Goal: Task Accomplishment & Management: Use online tool/utility

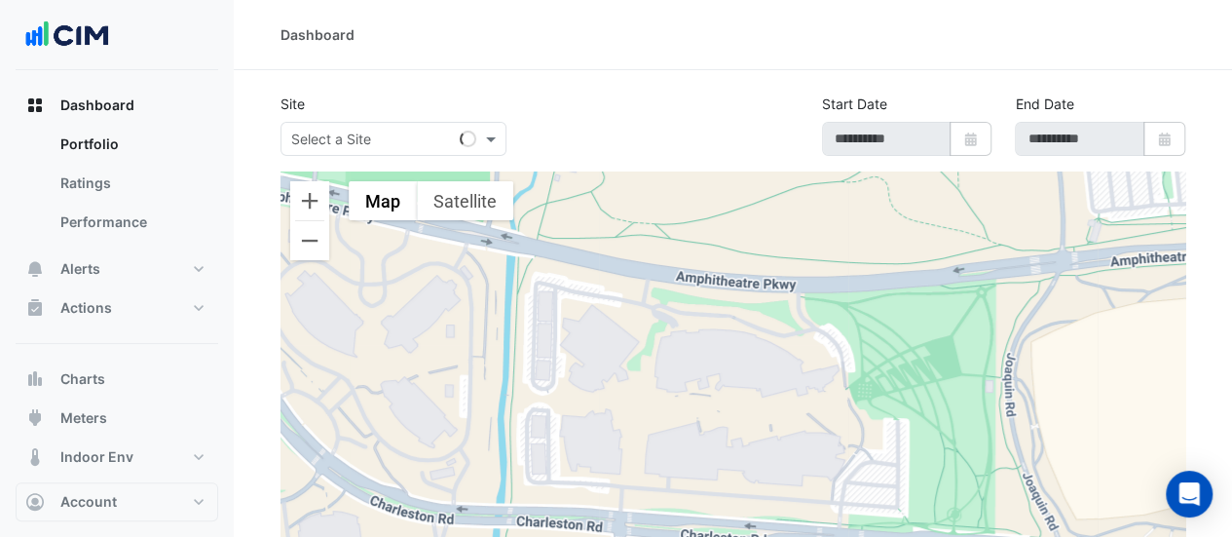
select select "**"
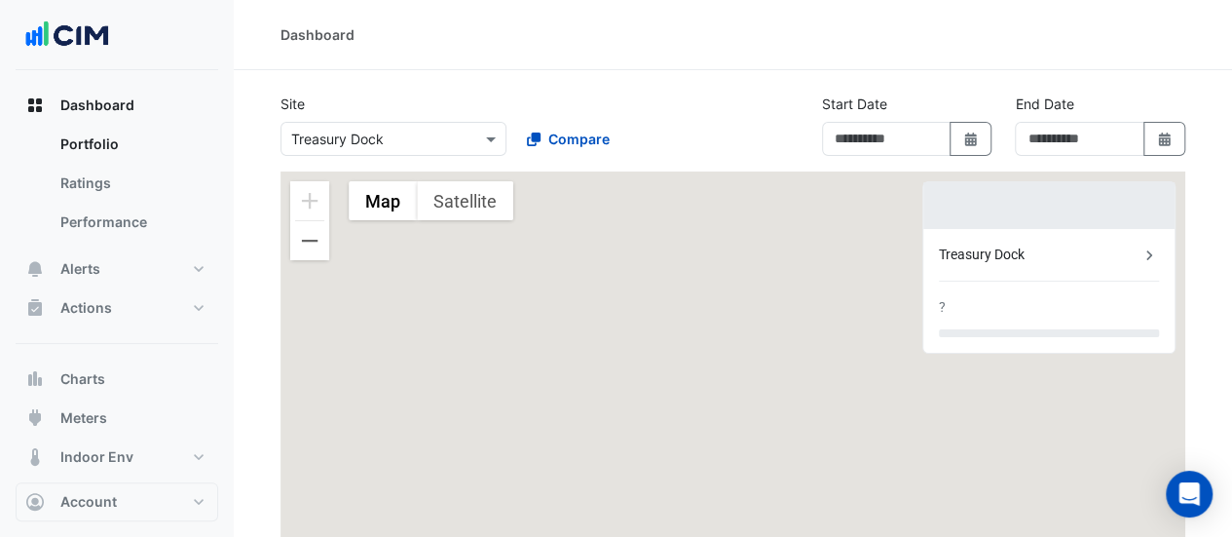
type input "**********"
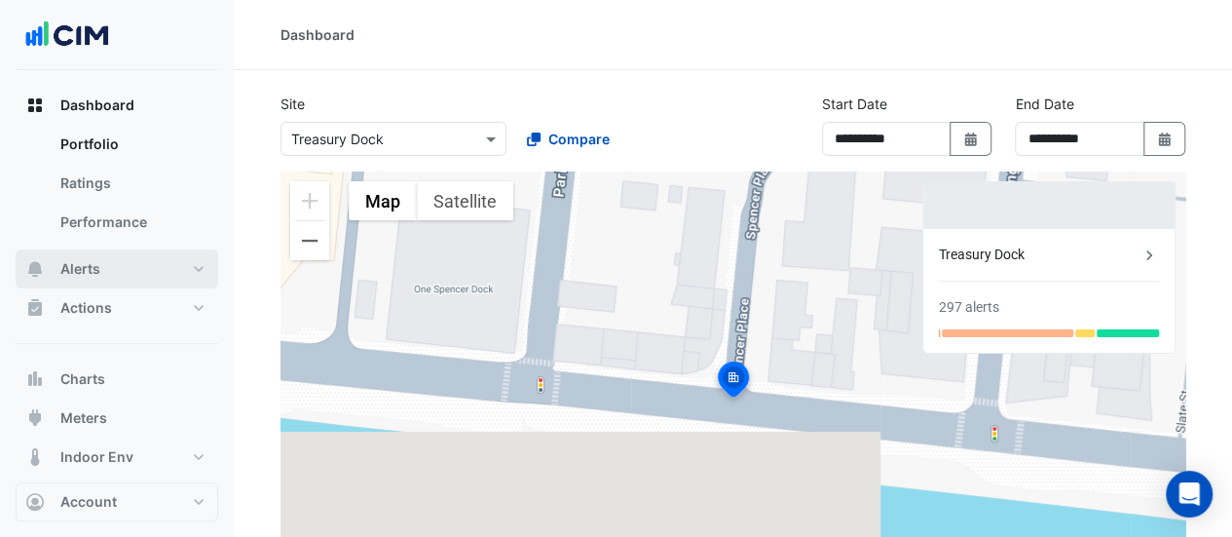
click at [170, 271] on button "Alerts" at bounding box center [117, 268] width 203 height 39
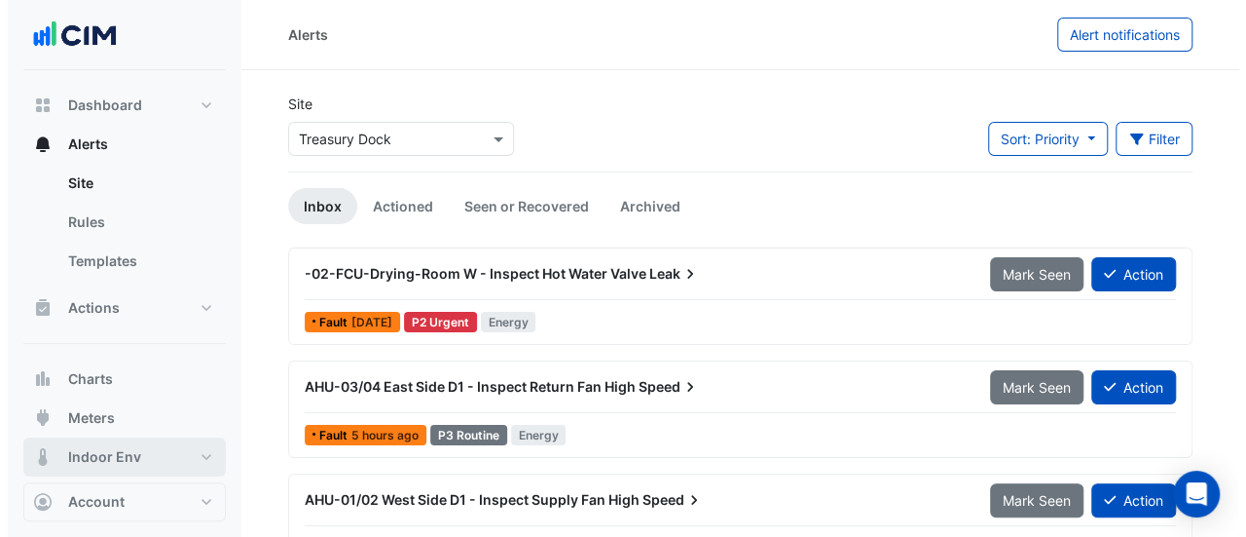
scroll to position [165, 0]
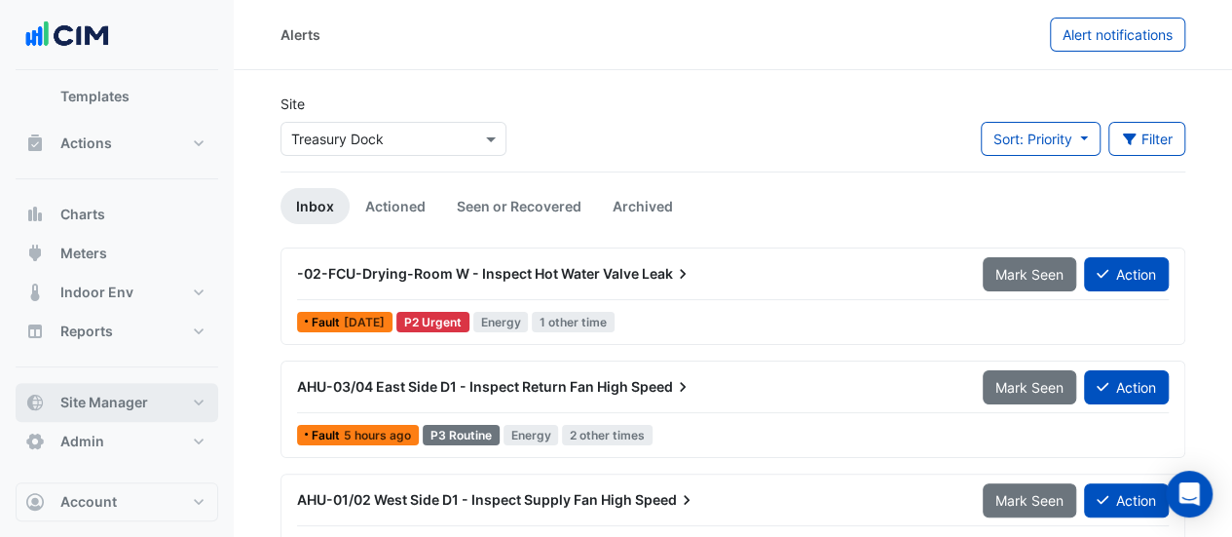
click at [142, 416] on button "Site Manager" at bounding box center [117, 402] width 203 height 39
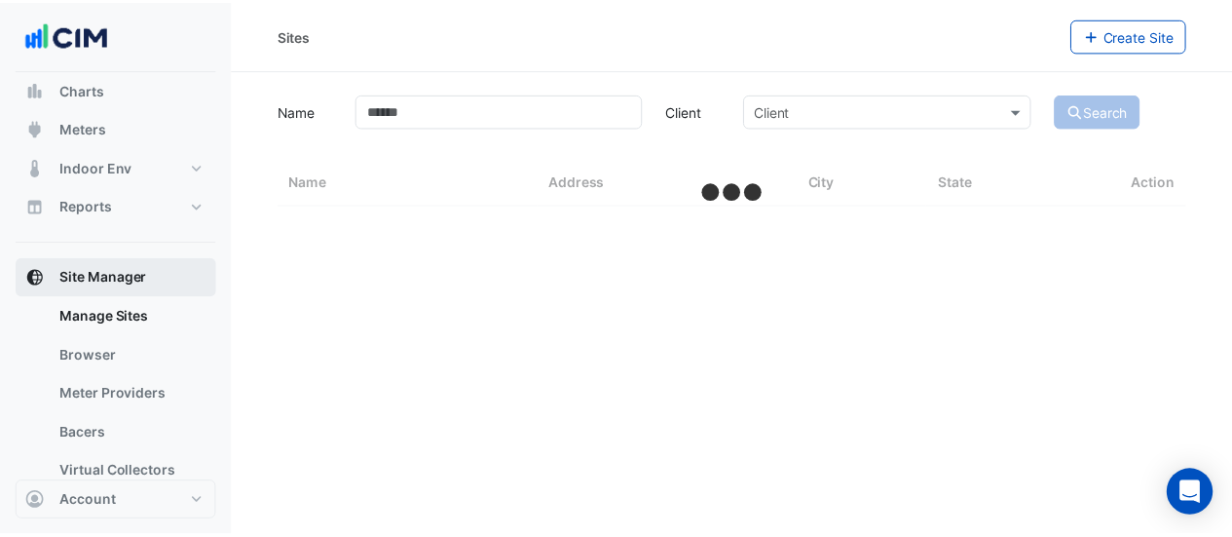
scroll to position [152, 0]
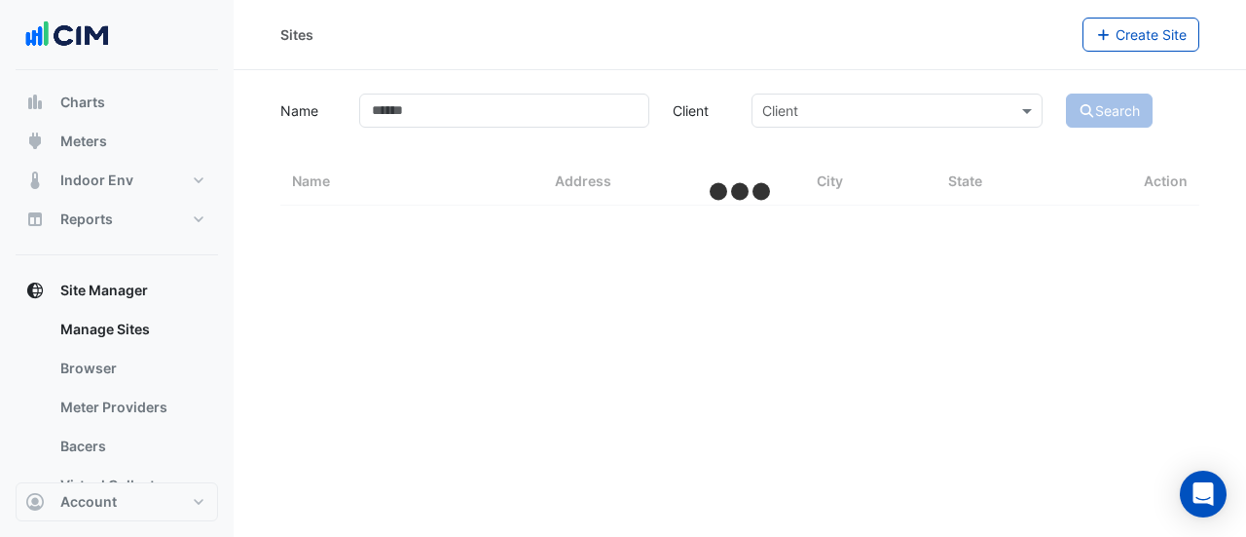
select select "**"
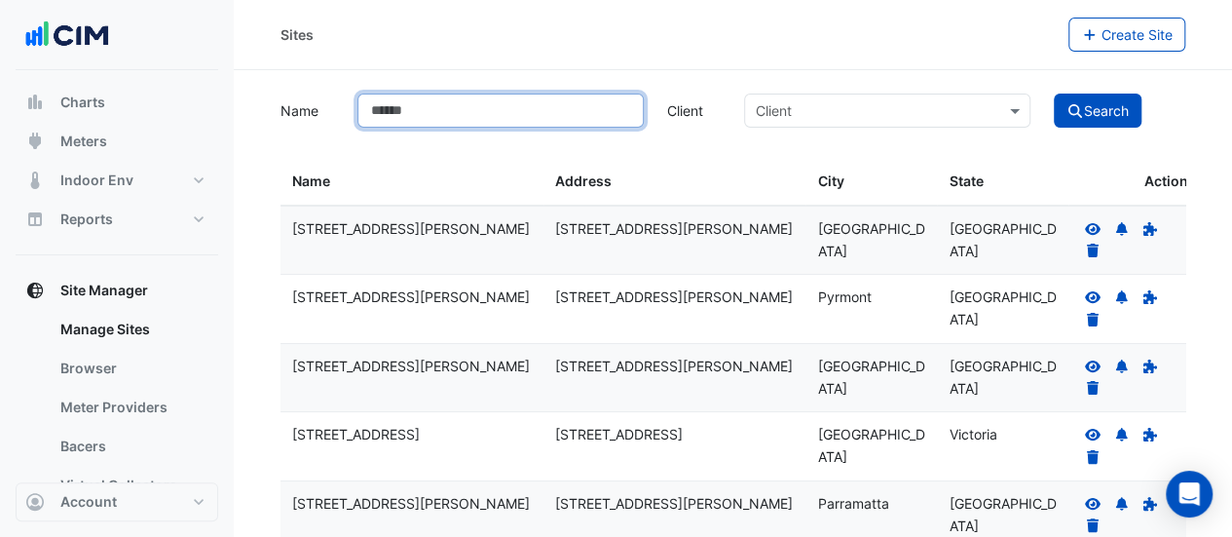
click at [466, 103] on input "Name" at bounding box center [500, 110] width 286 height 34
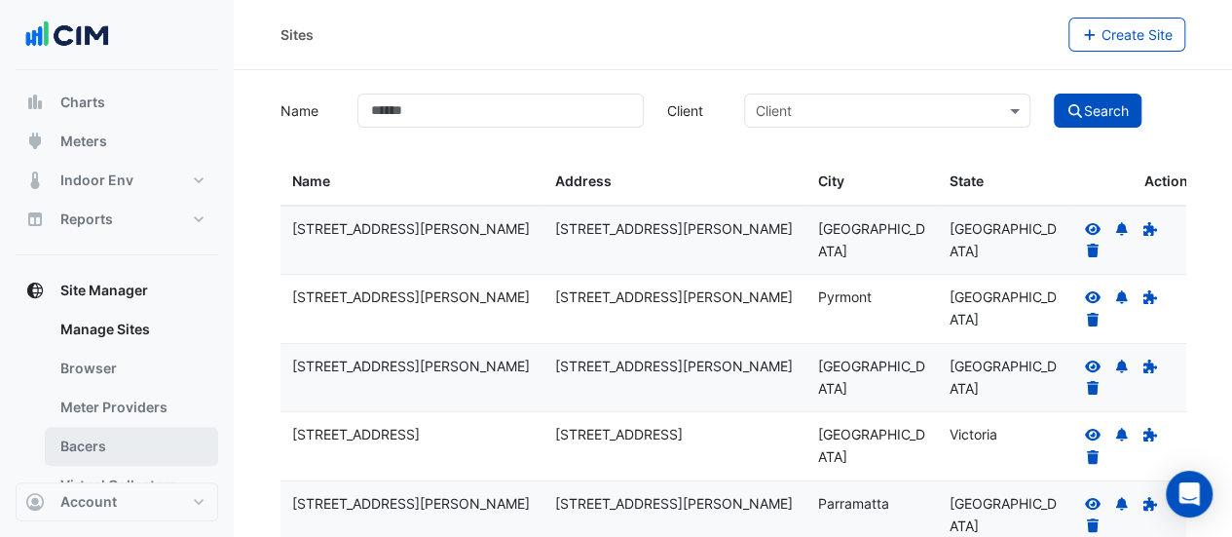
click at [125, 444] on link "Bacers" at bounding box center [131, 446] width 173 height 39
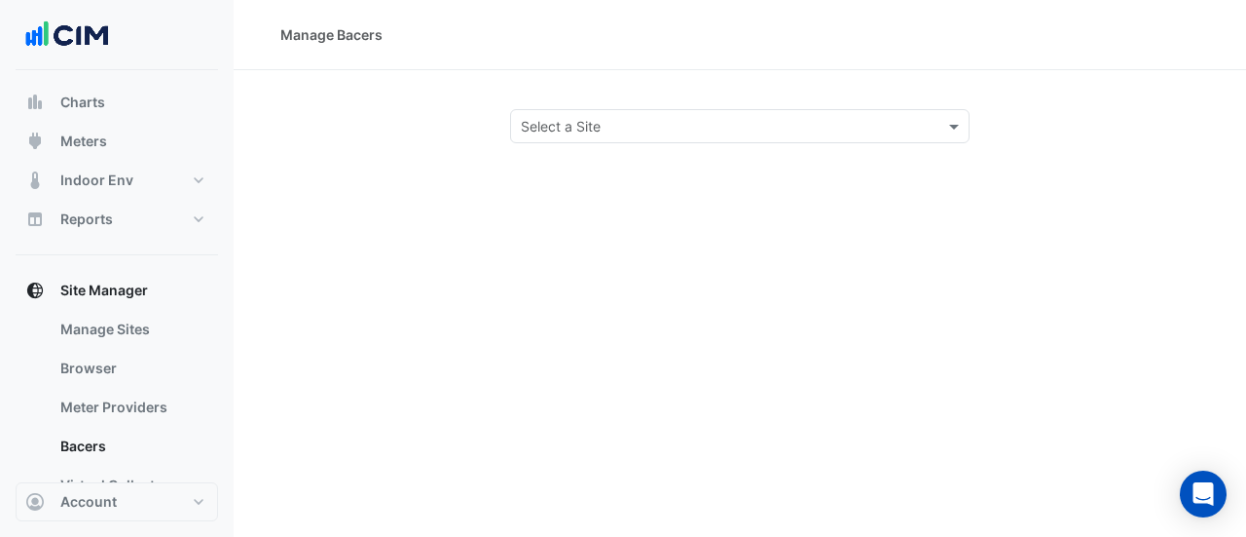
click at [620, 129] on input "text" at bounding box center [720, 127] width 399 height 20
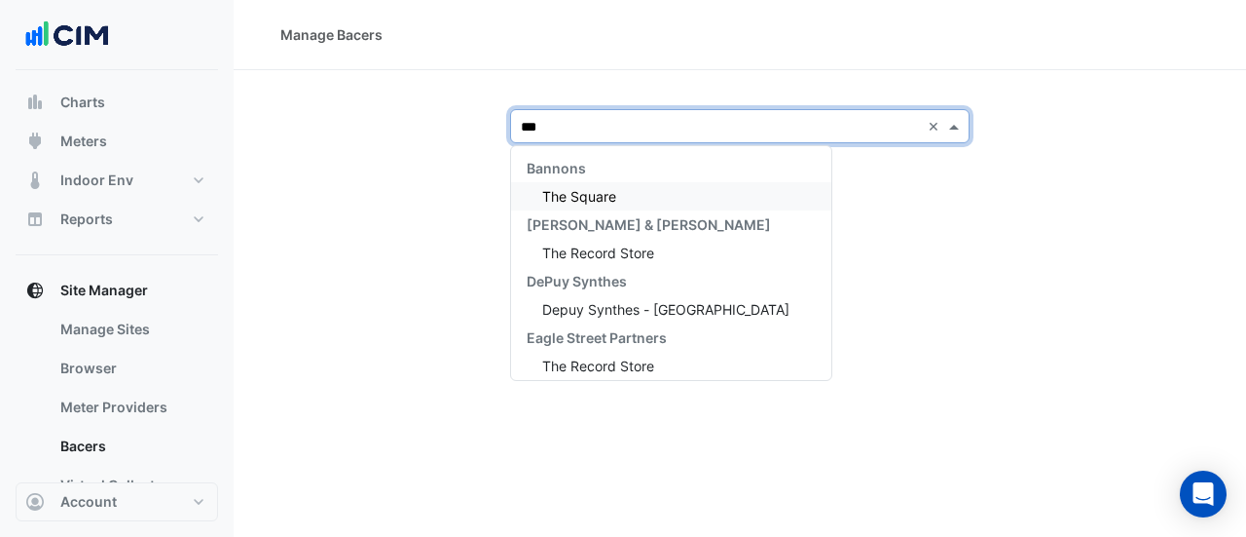
type input "***"
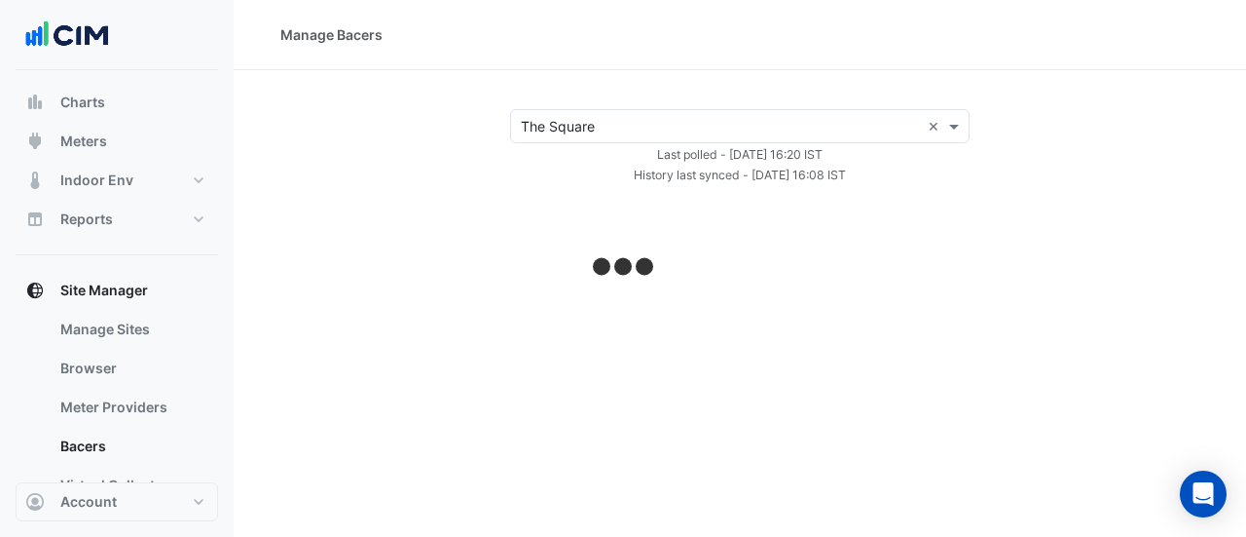
select select "**"
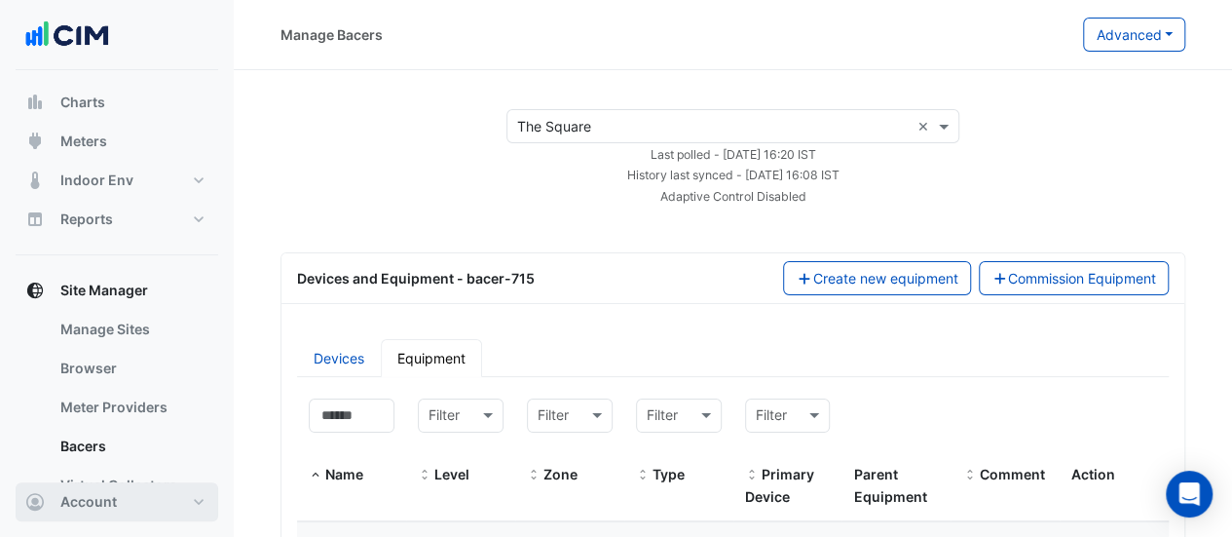
click at [140, 499] on button "Account" at bounding box center [117, 501] width 203 height 39
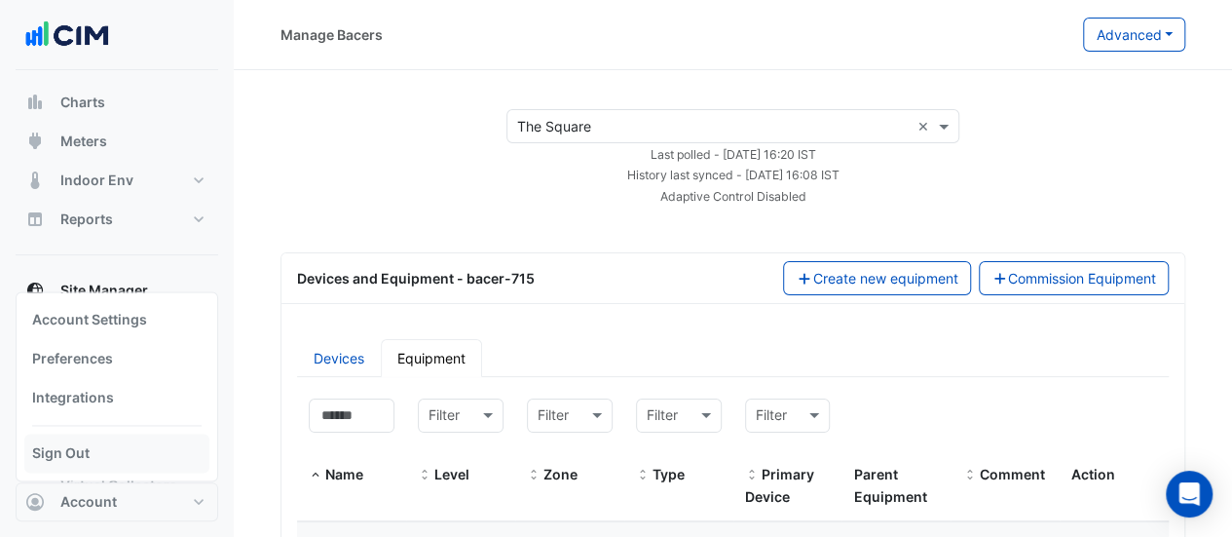
click at [107, 446] on link "Sign Out" at bounding box center [116, 452] width 185 height 39
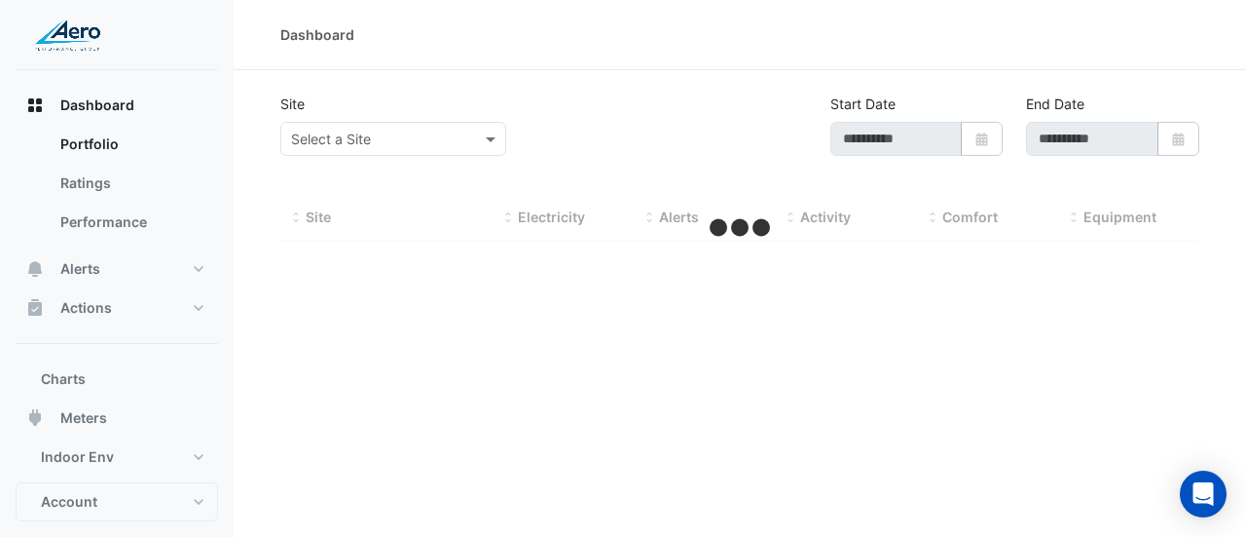
type input "**********"
select select "***"
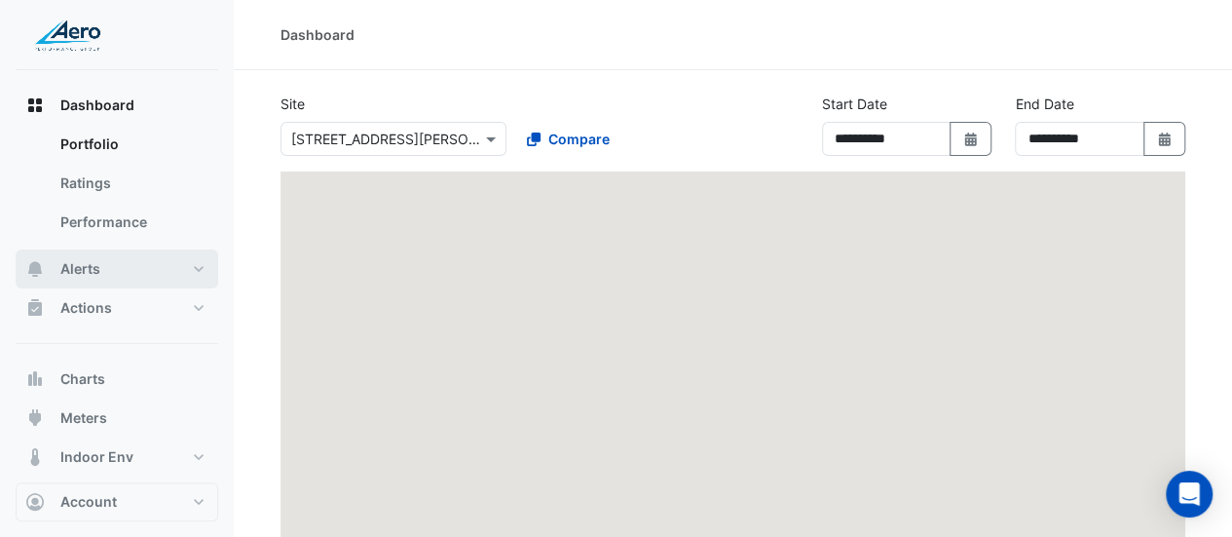
click at [98, 269] on span "Alerts" at bounding box center [80, 268] width 40 height 19
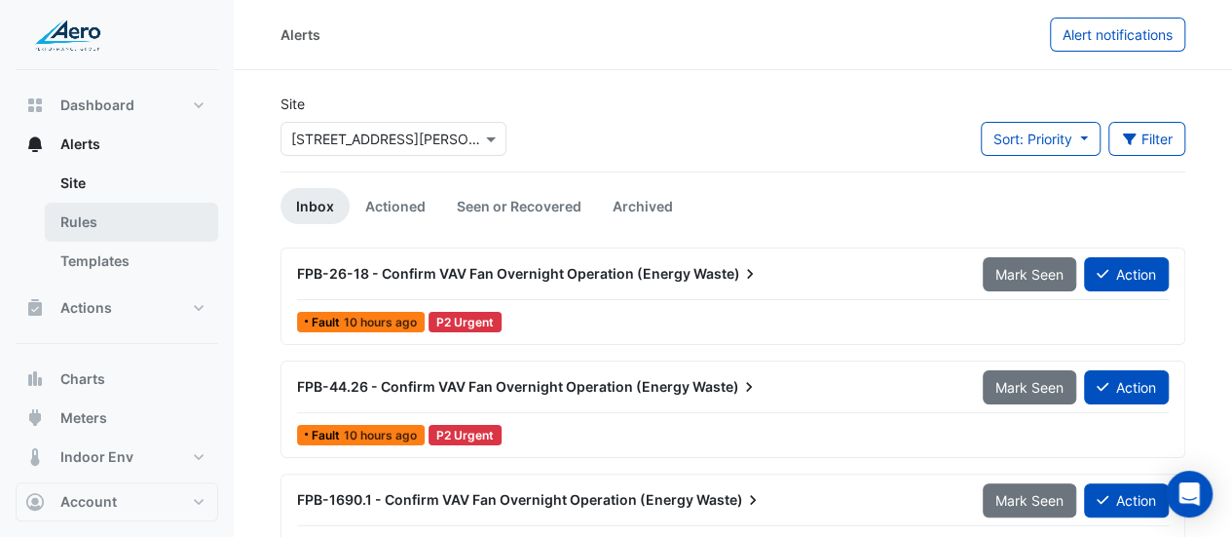
click at [93, 235] on link "Rules" at bounding box center [131, 222] width 173 height 39
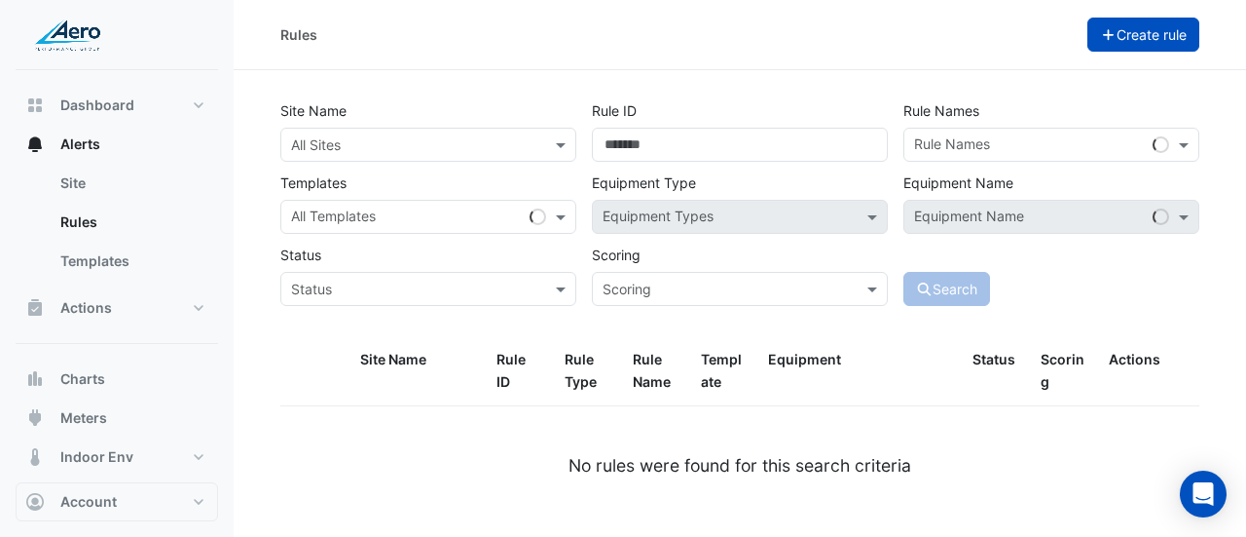
click at [1128, 32] on button "Create rule" at bounding box center [1144, 35] width 113 height 34
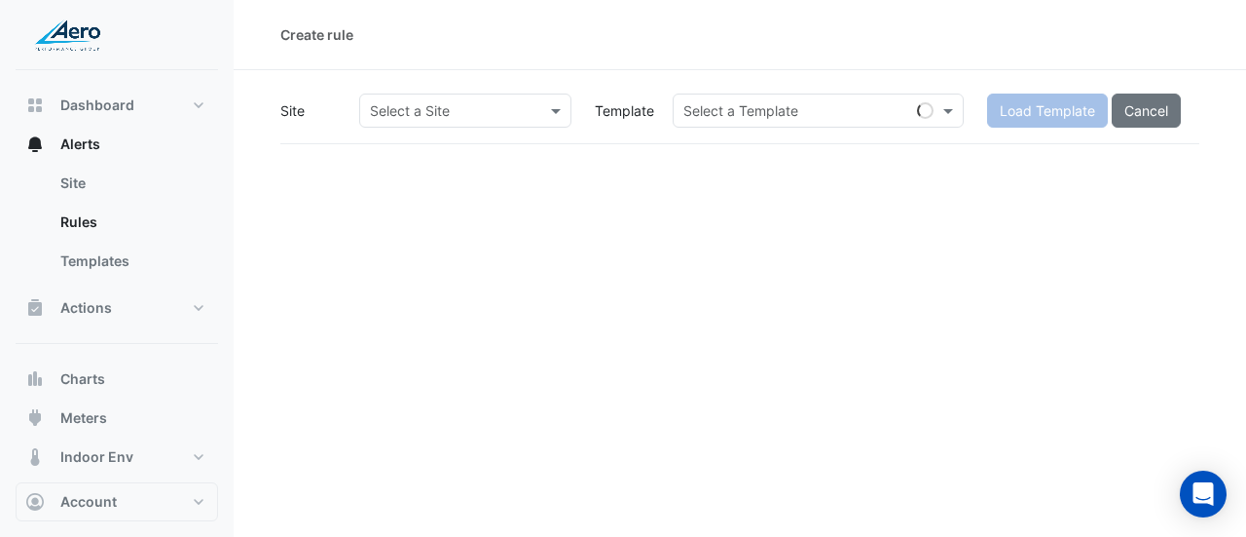
click at [515, 111] on input "text" at bounding box center [446, 111] width 152 height 20
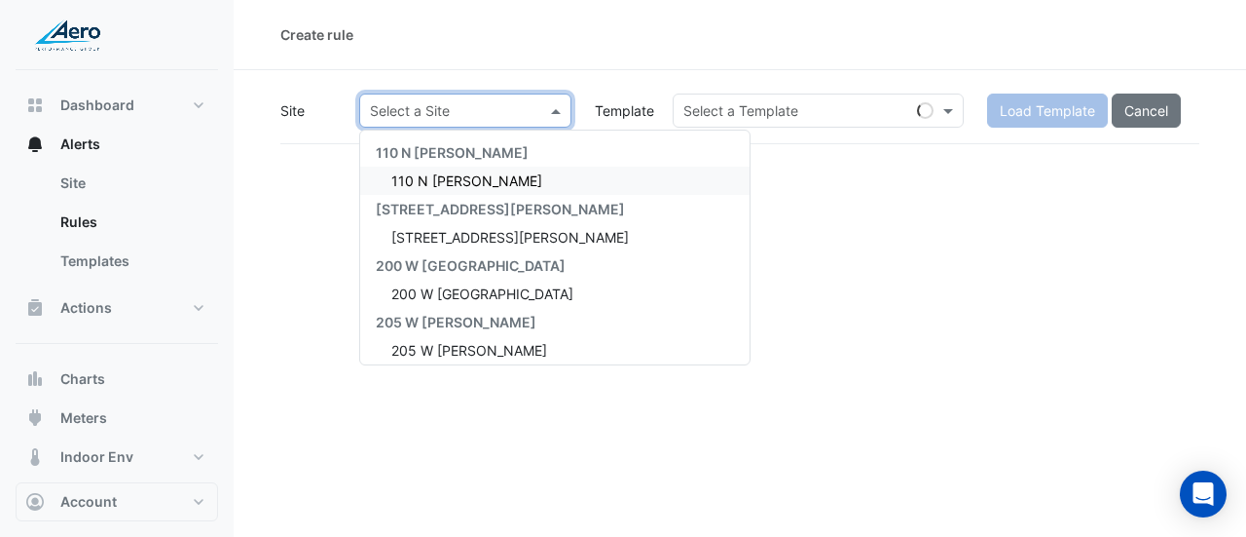
click at [436, 182] on span "110 N Wacker" at bounding box center [466, 180] width 151 height 17
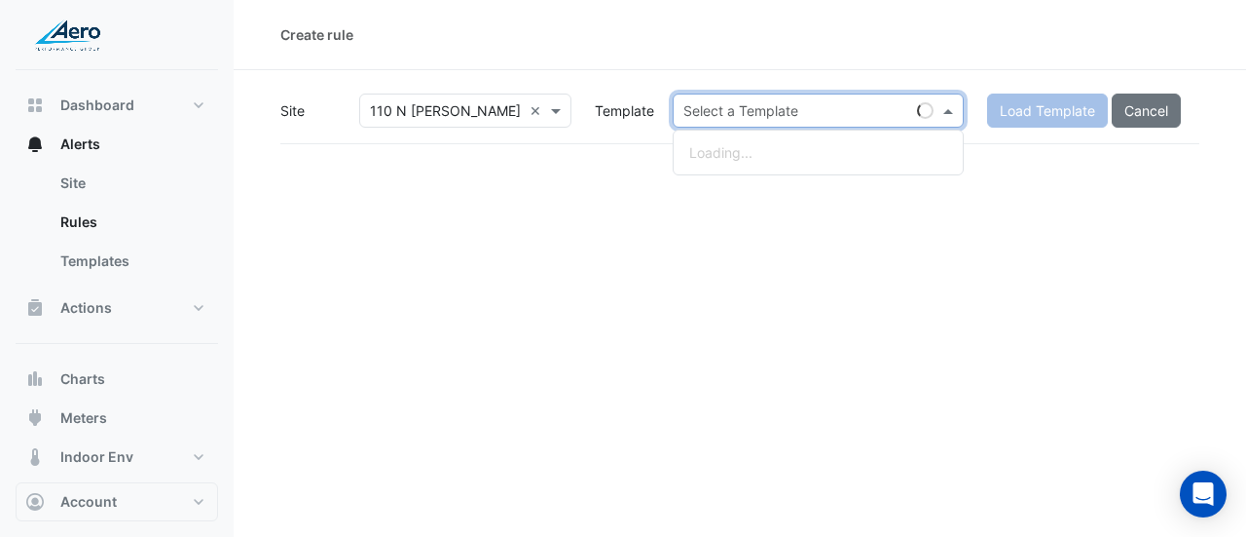
click at [723, 105] on input "text" at bounding box center [799, 111] width 231 height 20
type input "*****"
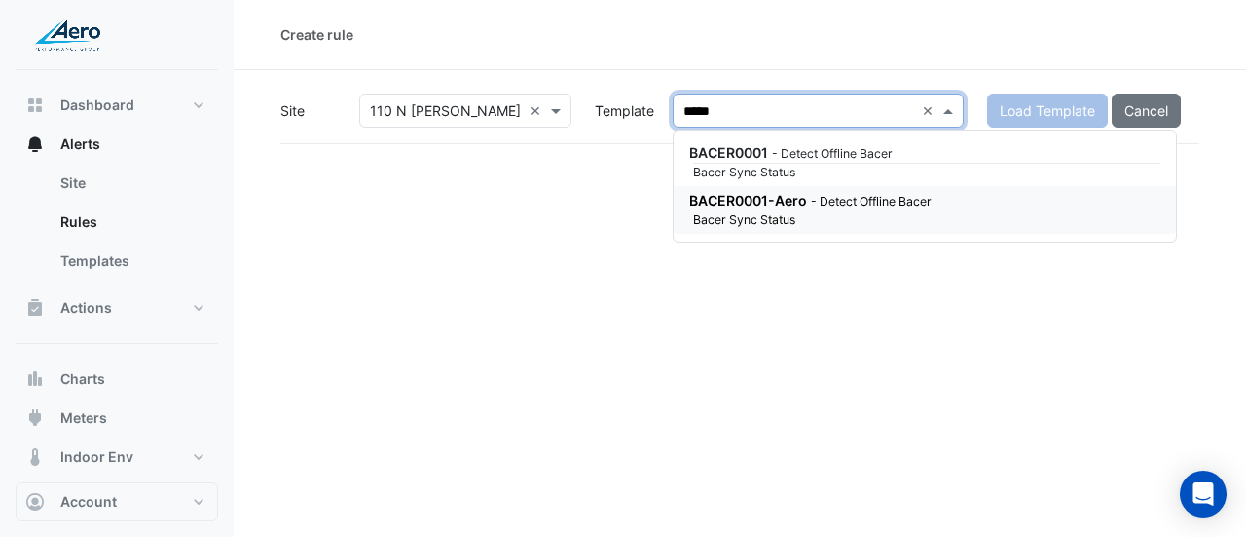
click at [788, 208] on div "BACER0001-Aero - Detect Offline Bacer" at bounding box center [922, 200] width 467 height 20
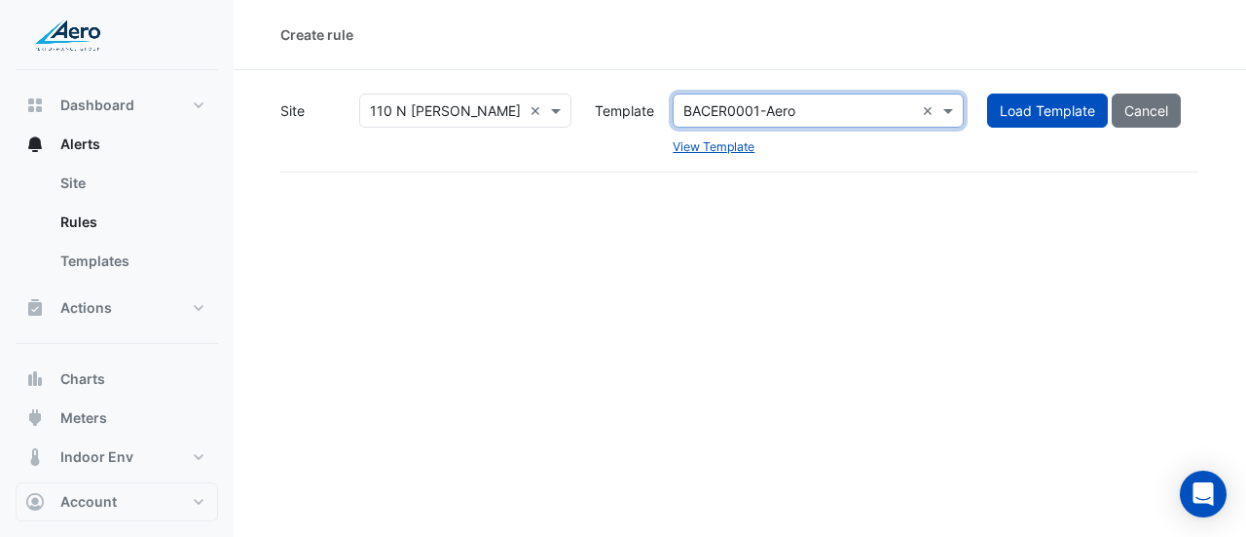
click at [829, 120] on div "Select a Template BACER0001-Aero" at bounding box center [794, 110] width 241 height 20
click at [821, 118] on input "text" at bounding box center [799, 111] width 231 height 20
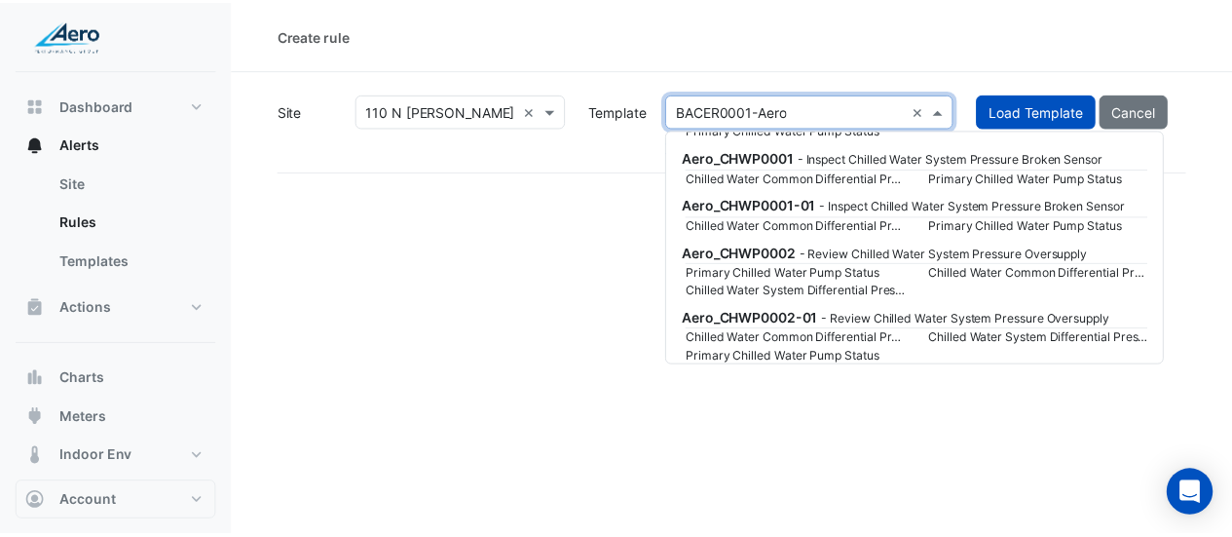
scroll to position [64919, 0]
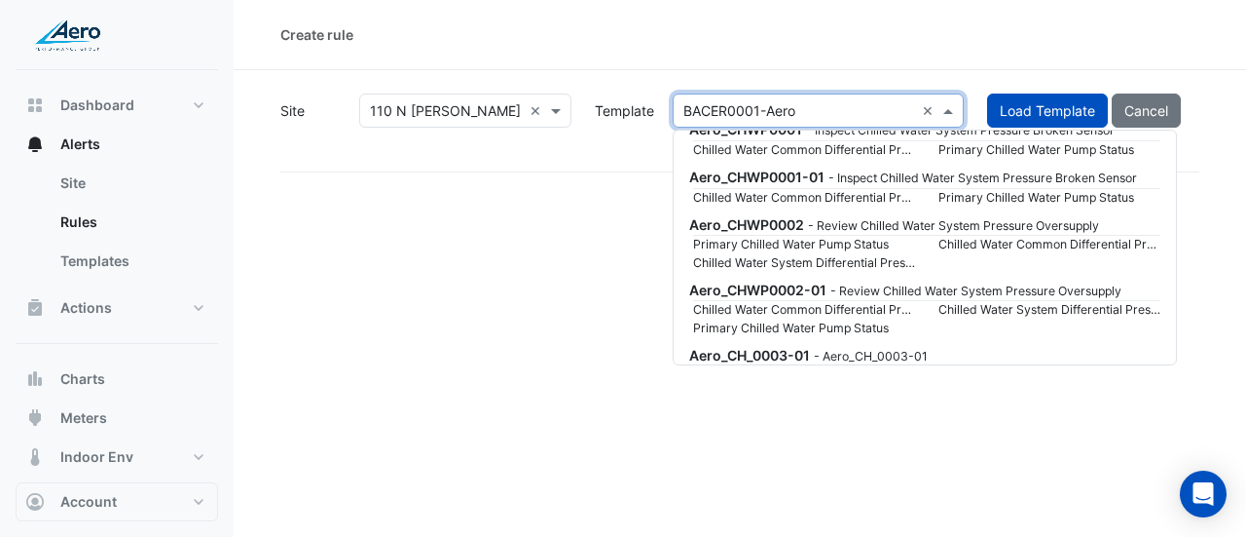
click at [989, 15] on div "Create rule" at bounding box center [740, 35] width 1013 height 70
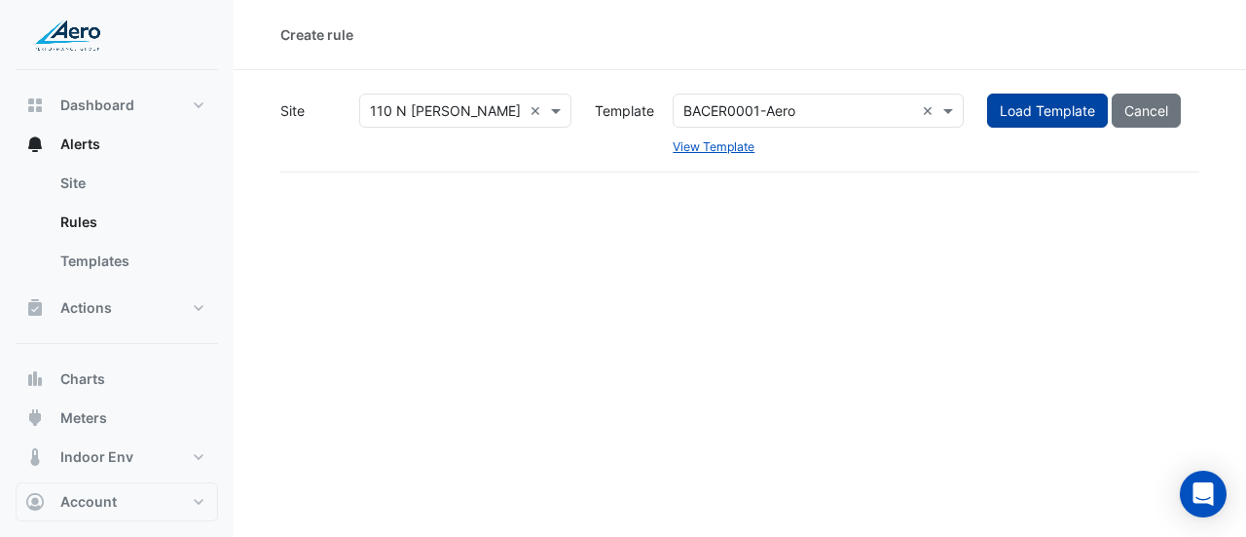
click at [1032, 105] on button "Load Template" at bounding box center [1047, 110] width 121 height 34
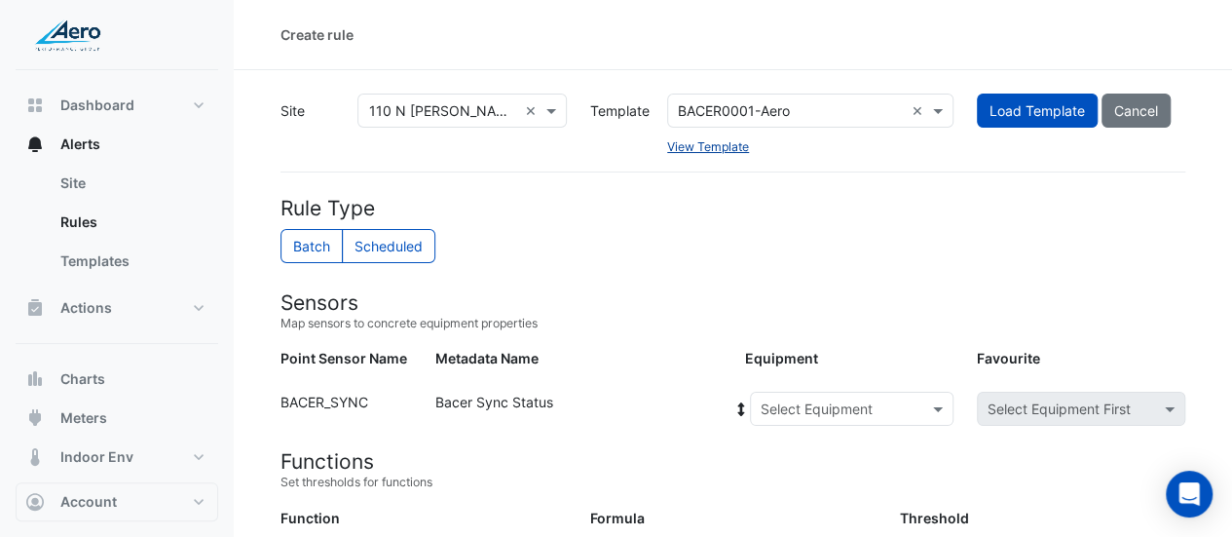
click at [713, 151] on link "View Template" at bounding box center [708, 146] width 82 height 15
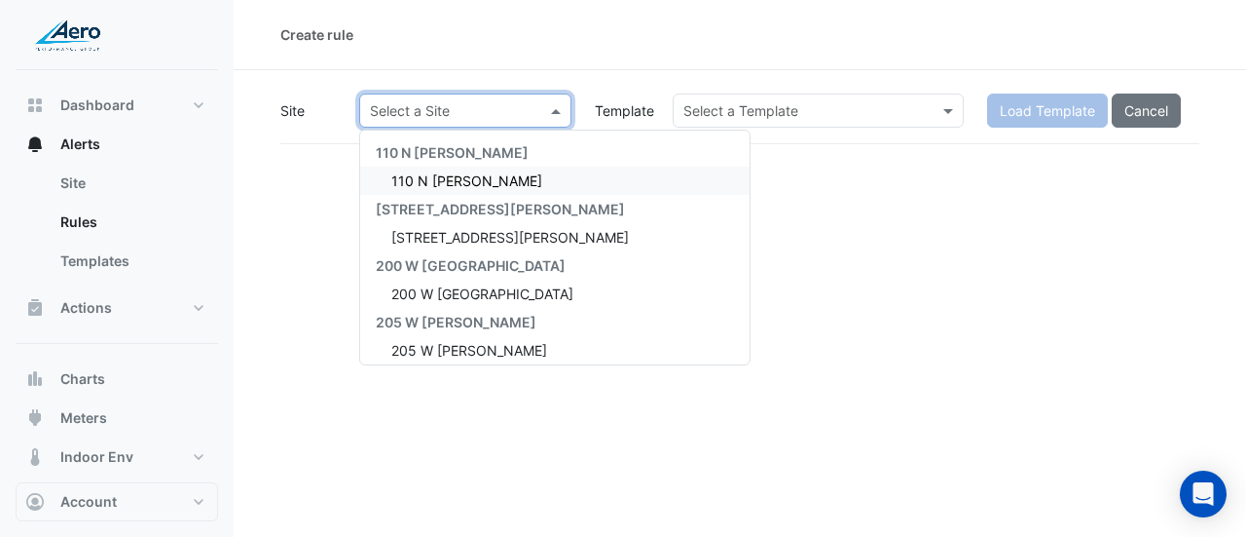
click at [472, 118] on input "text" at bounding box center [446, 111] width 152 height 20
click at [487, 182] on div "110 N Wacker" at bounding box center [555, 181] width 390 height 28
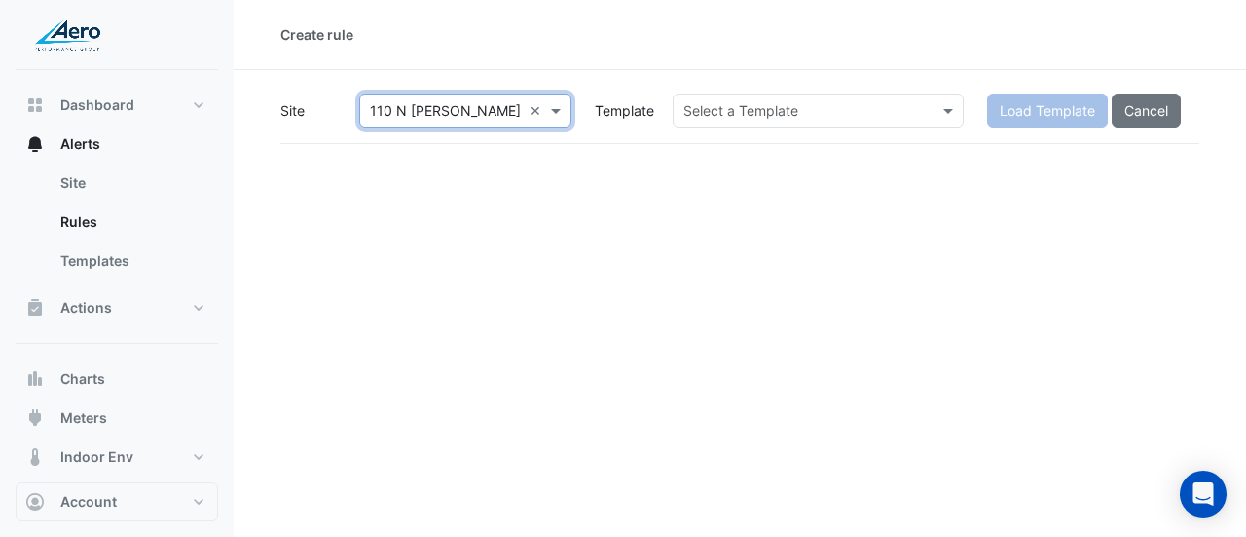
click at [800, 101] on input "text" at bounding box center [799, 111] width 231 height 20
click at [783, 95] on div "Select a Template" at bounding box center [818, 110] width 291 height 34
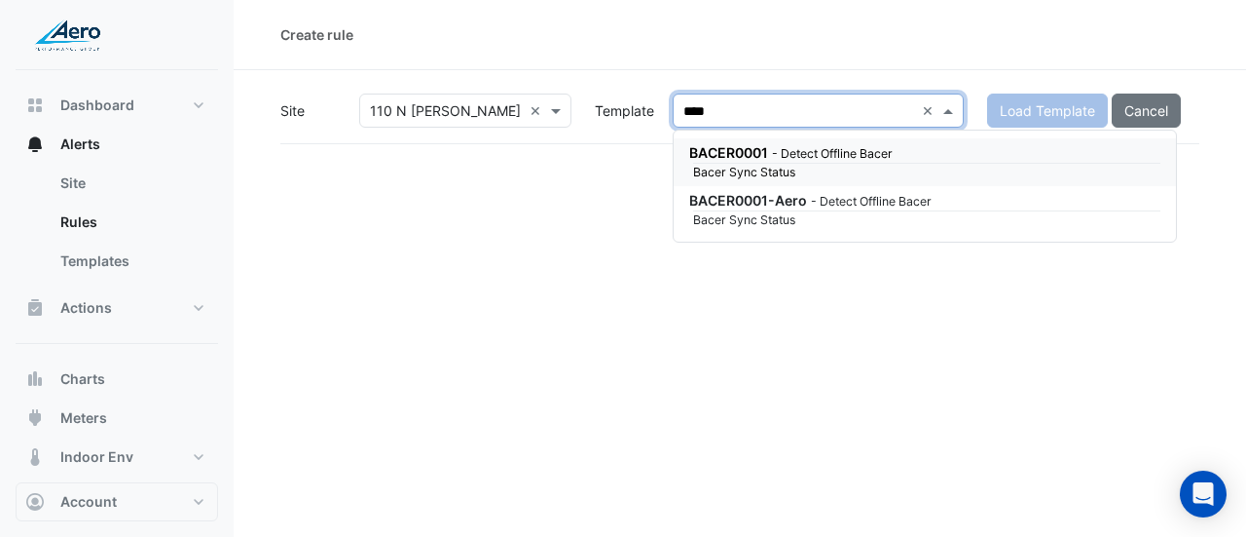
type input "*****"
click at [843, 145] on div "BACER0001 - Detect Offline Bacer" at bounding box center [922, 152] width 467 height 20
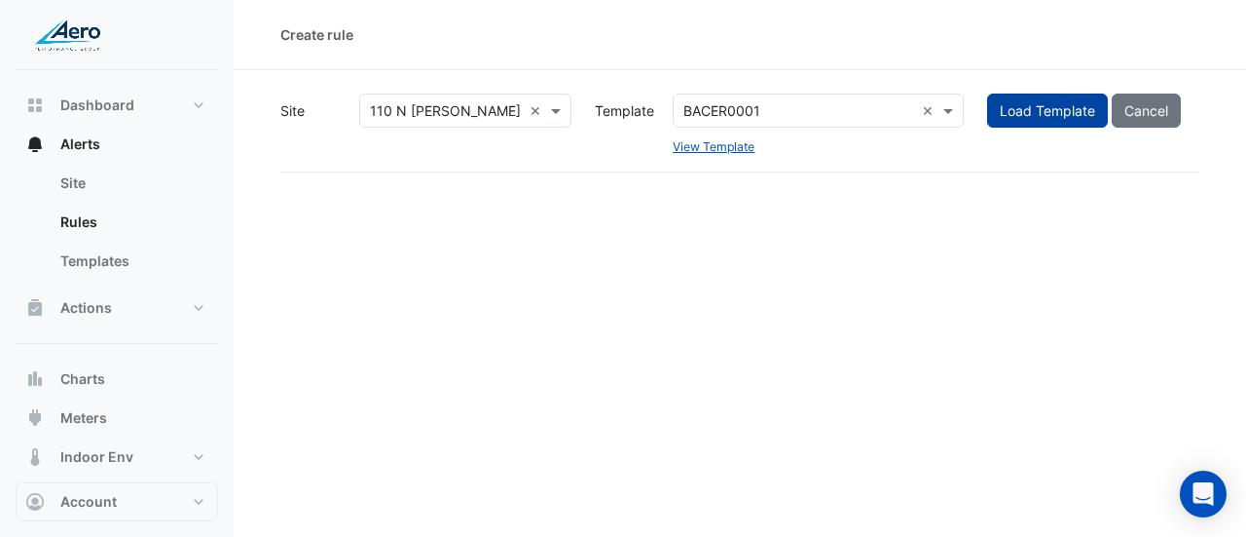
click at [1085, 105] on button "Load Template" at bounding box center [1047, 110] width 121 height 34
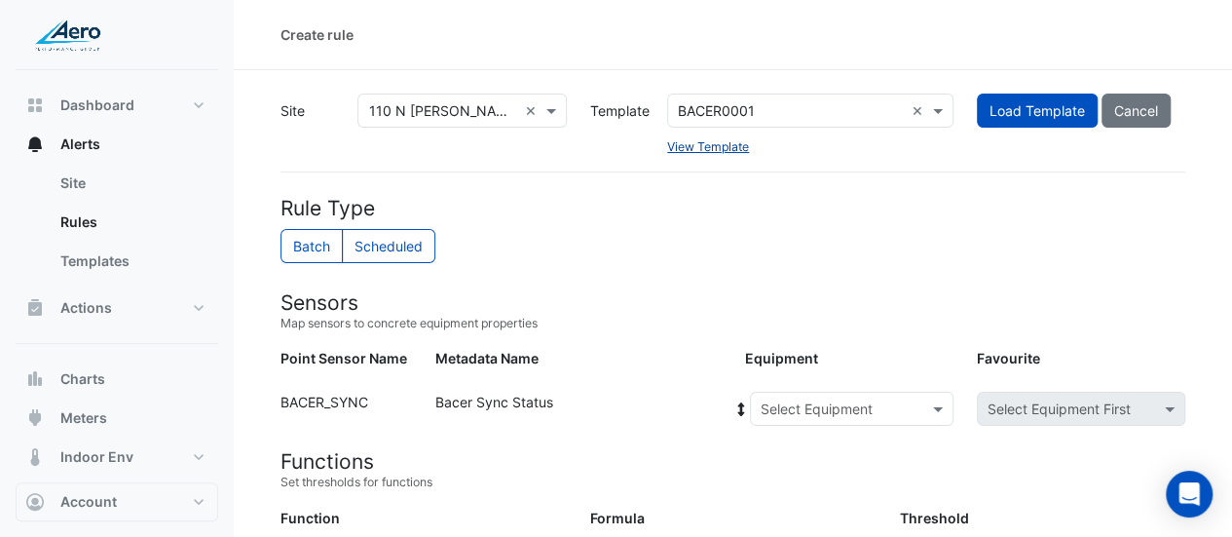
click at [694, 148] on link "View Template" at bounding box center [708, 146] width 82 height 15
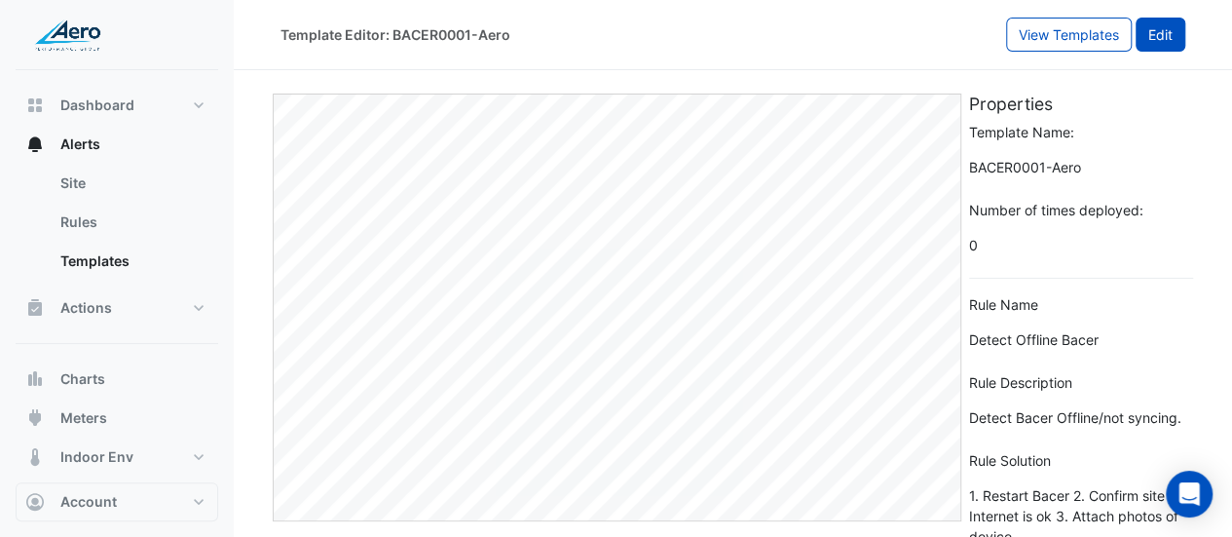
click at [1171, 27] on button "Edit" at bounding box center [1160, 35] width 50 height 34
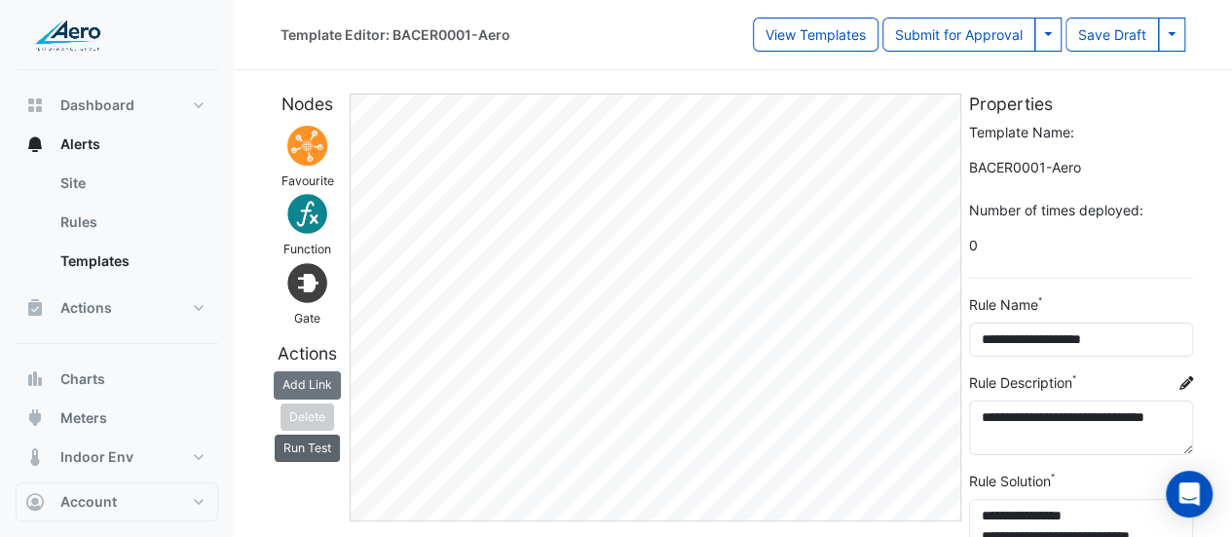
click at [337, 449] on button "Run Test" at bounding box center [307, 447] width 65 height 27
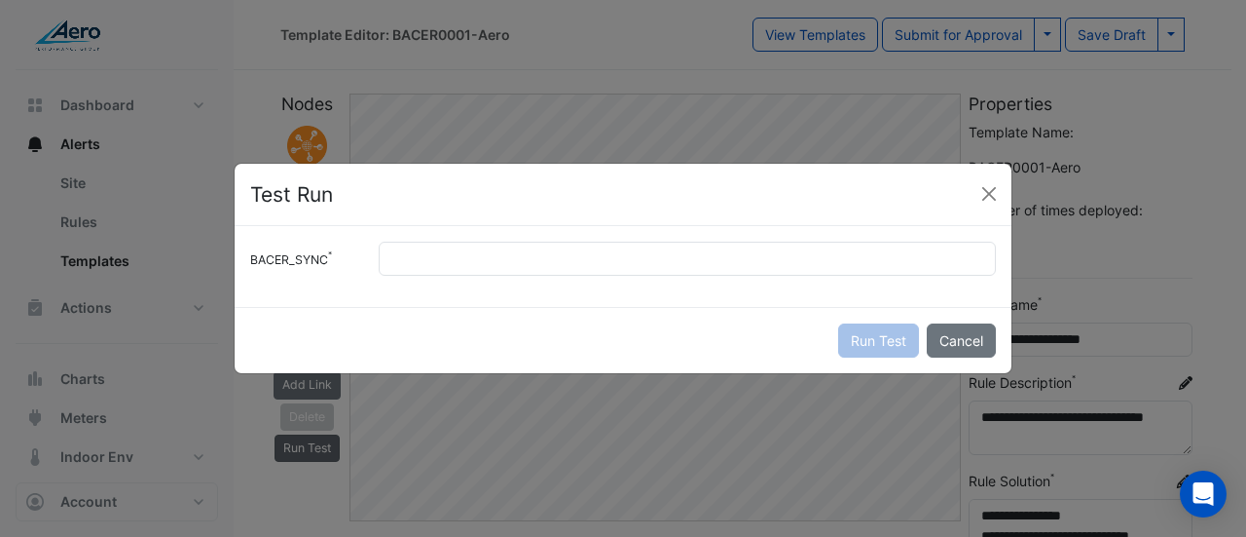
click at [310, 455] on ngb-modal-window "Test Run BACER_SYNC Run Test Cancel" at bounding box center [623, 268] width 1246 height 537
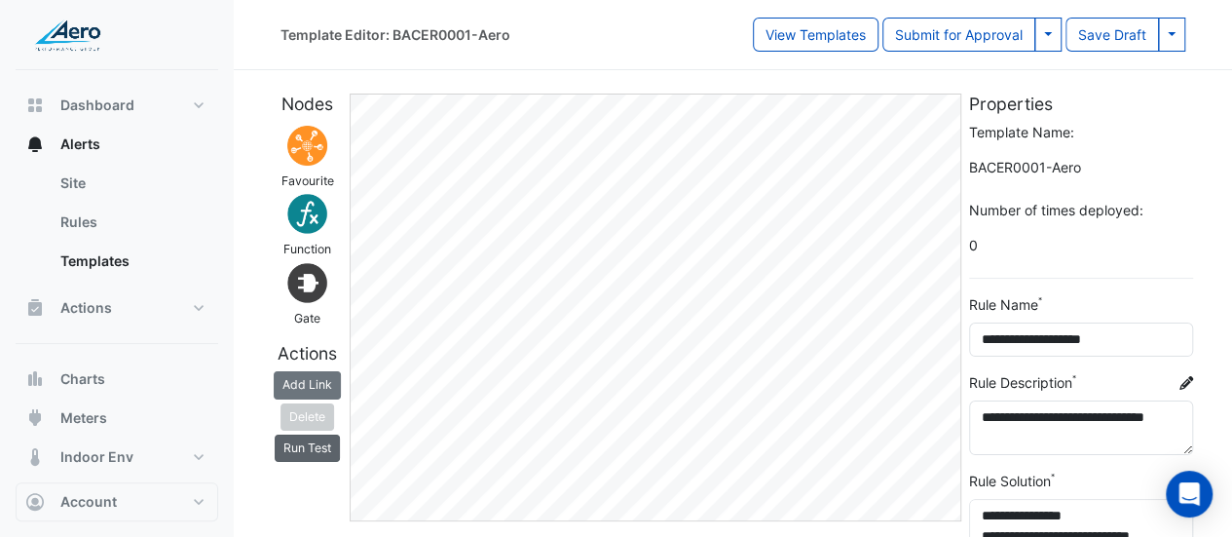
click at [311, 446] on button "Run Test" at bounding box center [307, 447] width 65 height 27
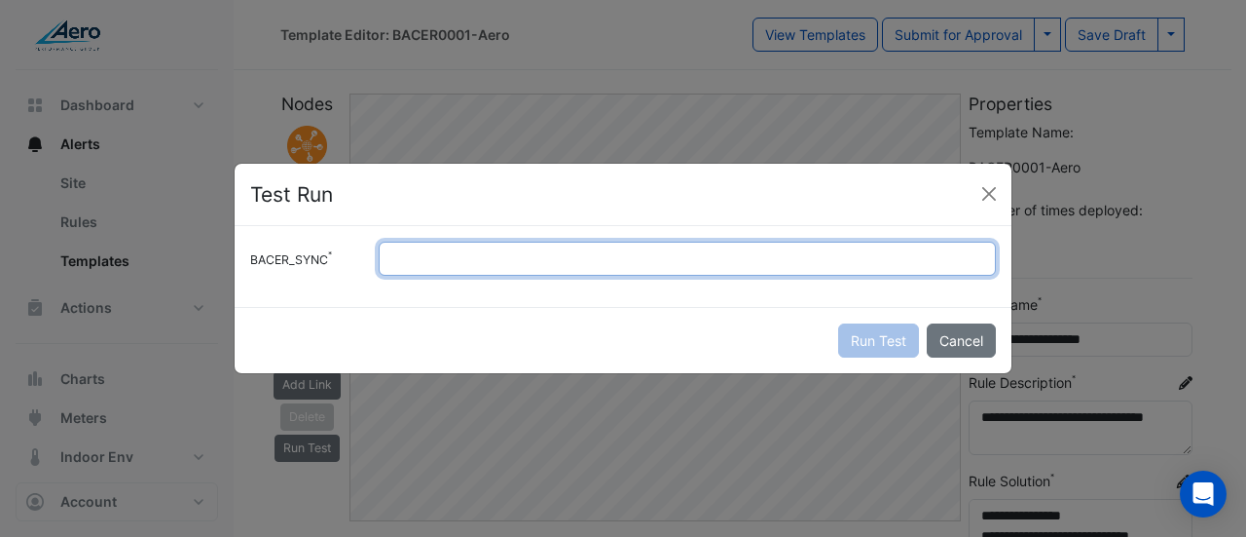
click at [454, 260] on input "BACER_SYNC" at bounding box center [687, 259] width 617 height 34
type input "*"
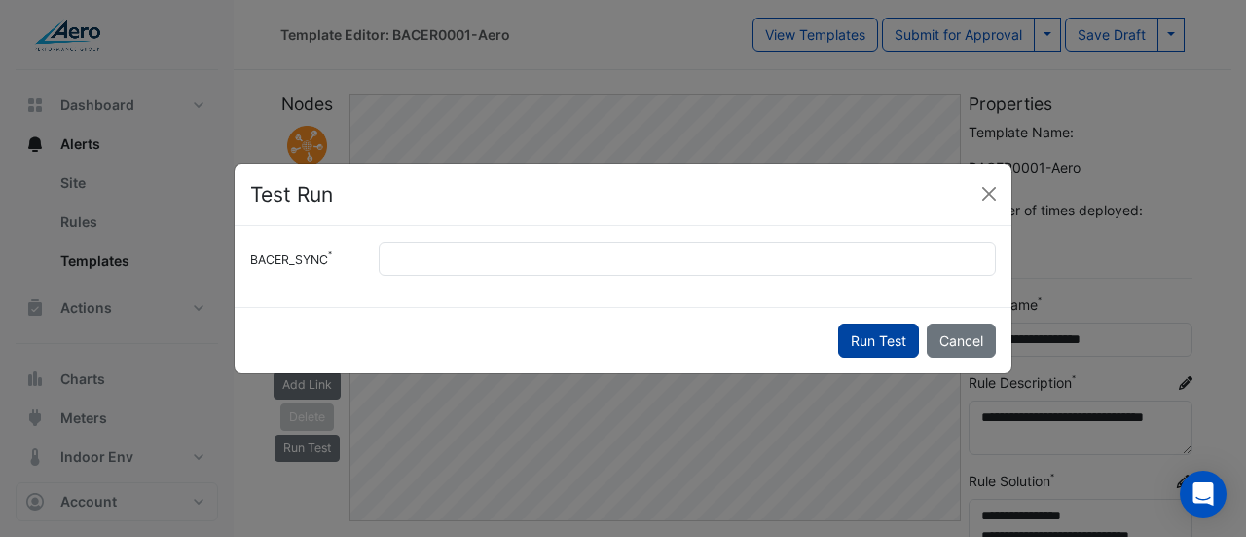
click at [865, 346] on button "Run Test" at bounding box center [878, 340] width 81 height 34
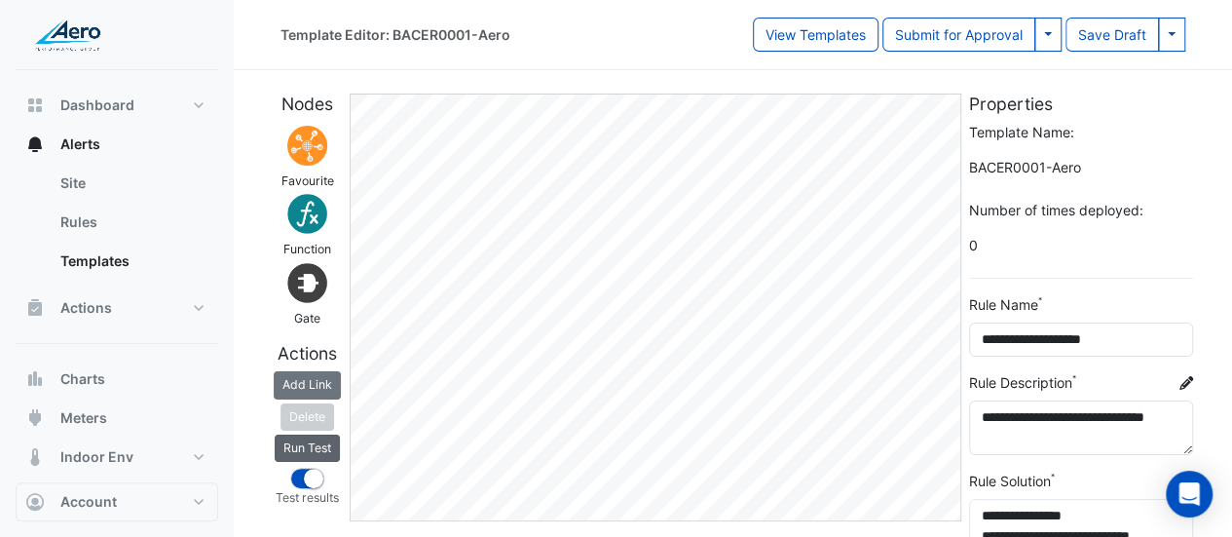
click at [300, 446] on button "Run Test" at bounding box center [307, 447] width 65 height 27
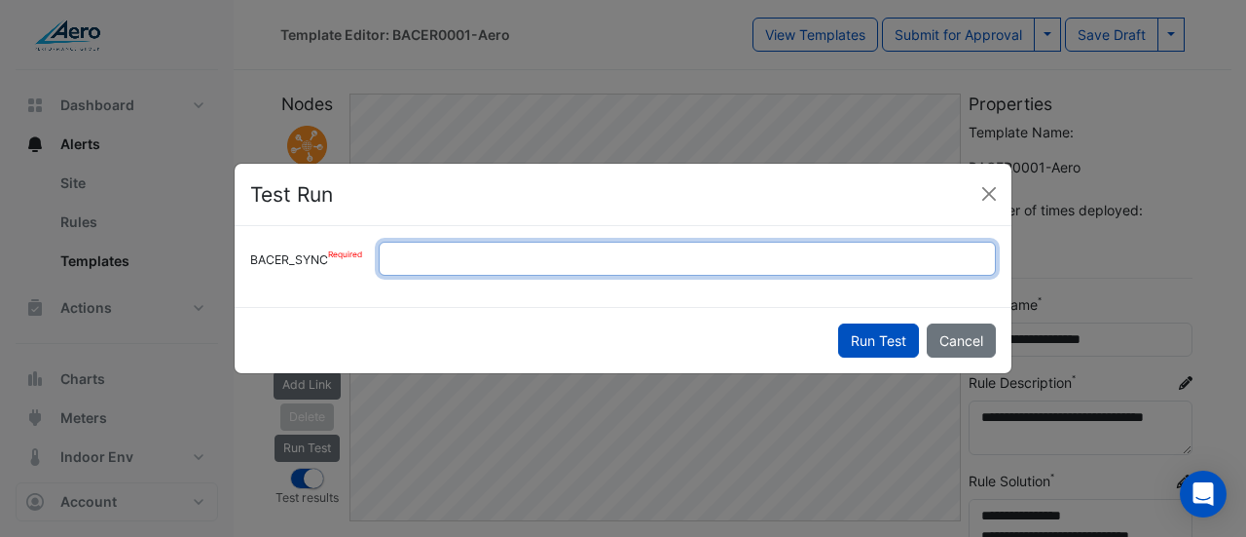
drag, startPoint x: 437, startPoint y: 270, endPoint x: 294, endPoint y: 276, distance: 143.3
click at [294, 276] on div "BACER_SYNC *" at bounding box center [623, 259] width 769 height 34
type input "*"
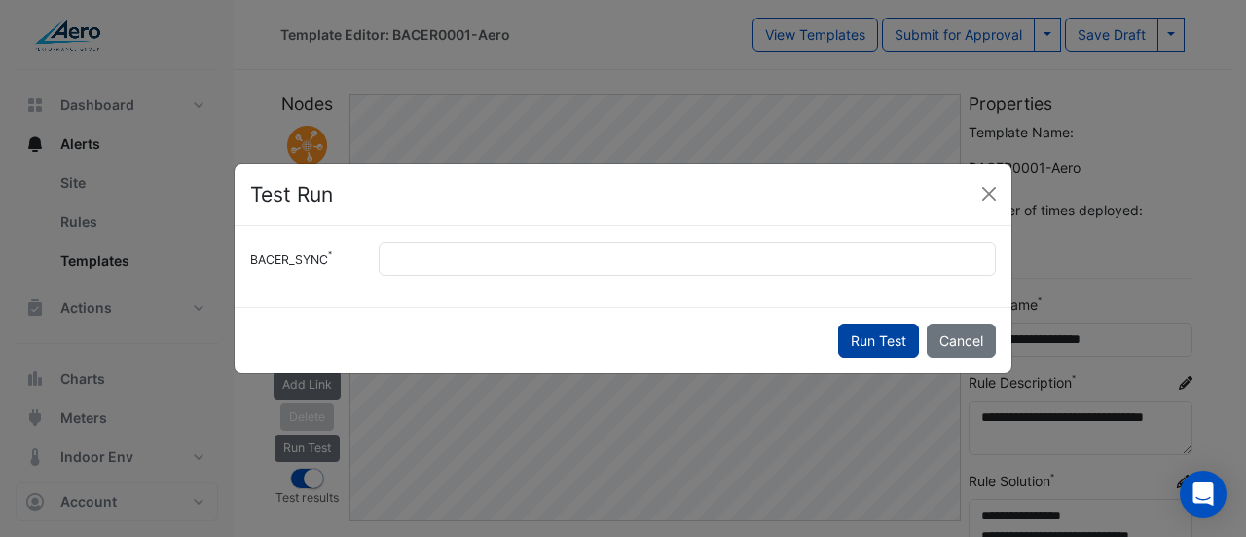
click at [884, 339] on button "Run Test" at bounding box center [878, 340] width 81 height 34
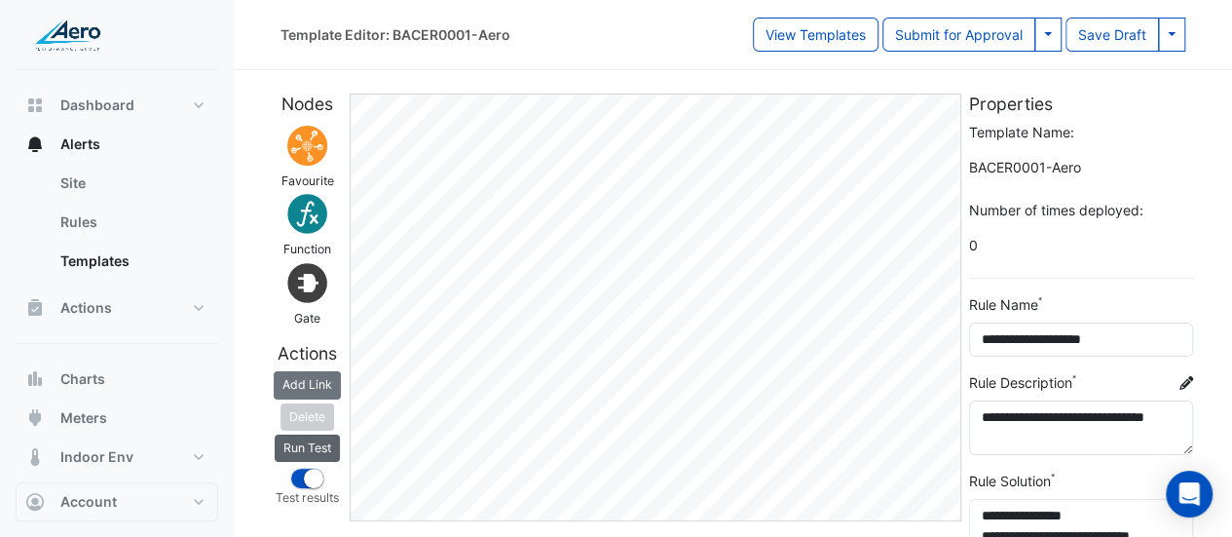
click at [323, 442] on button "Run Test" at bounding box center [307, 447] width 65 height 27
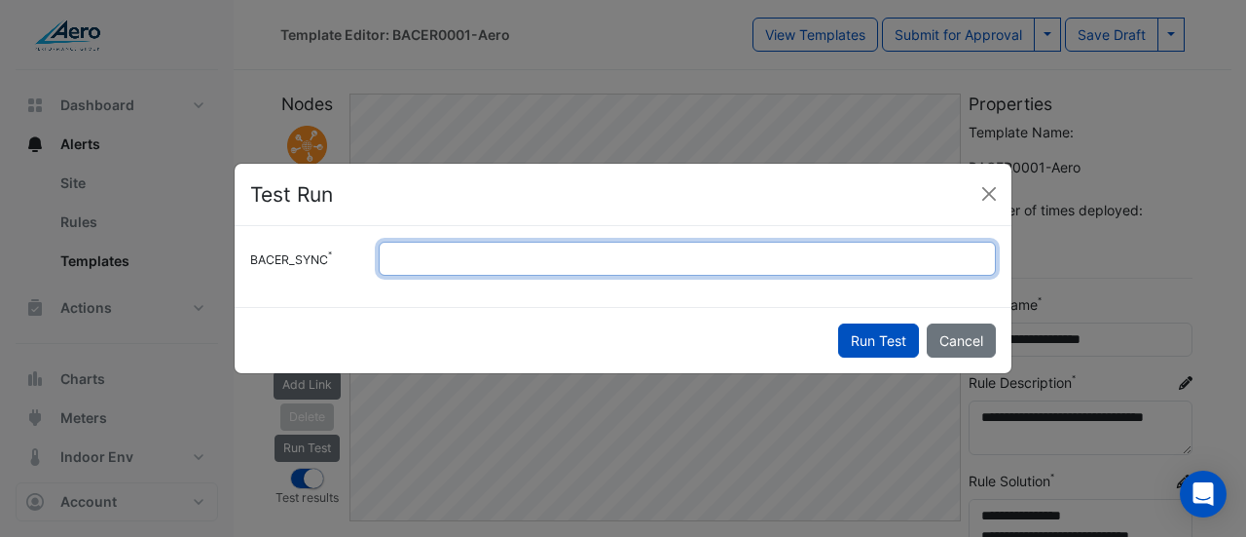
drag, startPoint x: 579, startPoint y: 244, endPoint x: 302, endPoint y: 291, distance: 281.4
click at [302, 291] on div "BACER_SYNC *" at bounding box center [623, 266] width 777 height 81
type input "*"
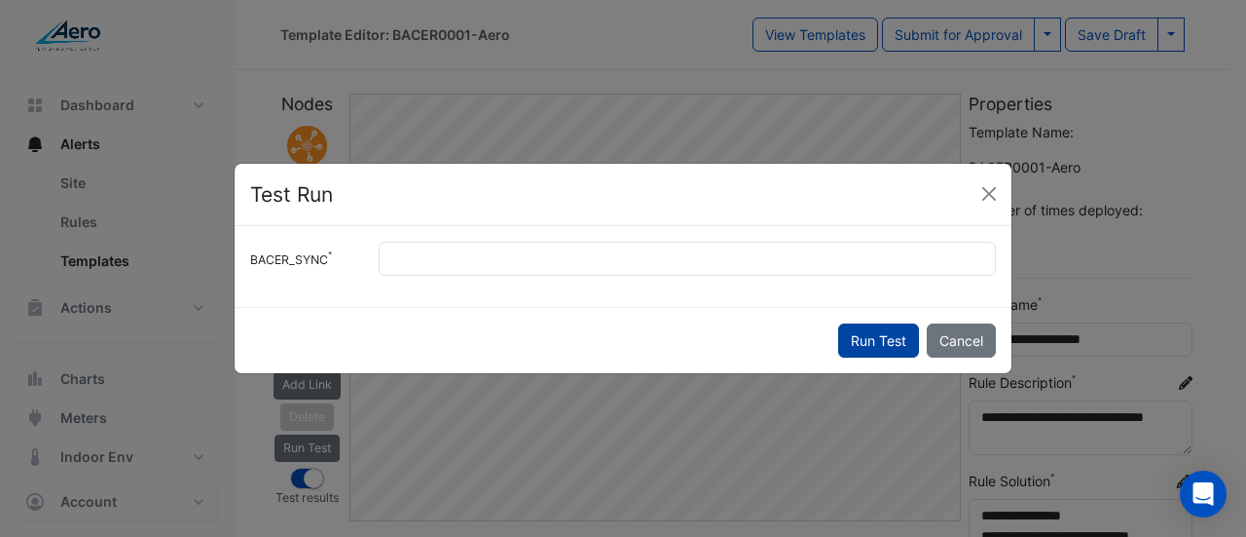
click at [883, 333] on button "Run Test" at bounding box center [878, 340] width 81 height 34
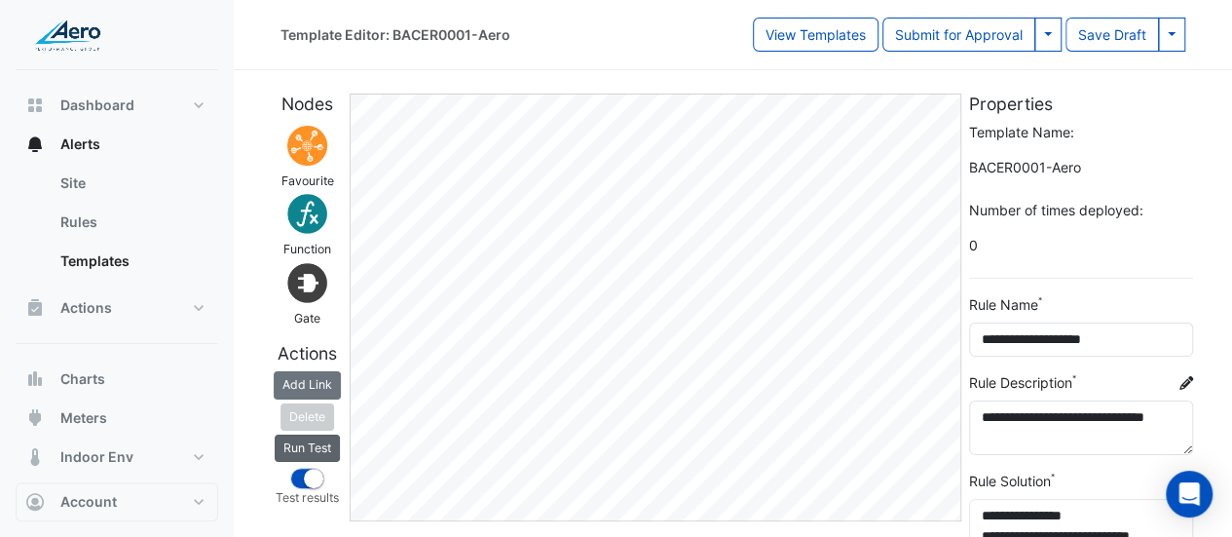
click at [303, 435] on button "Run Test" at bounding box center [307, 447] width 65 height 27
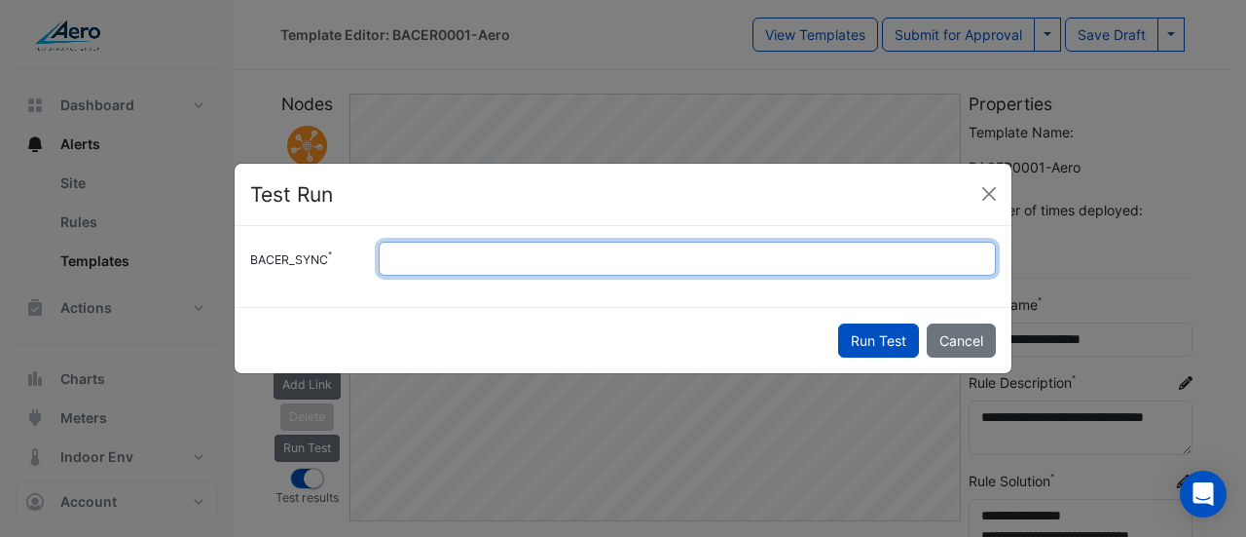
drag, startPoint x: 285, startPoint y: 288, endPoint x: 247, endPoint y: 297, distance: 39.0
click at [247, 297] on div "BACER_SYNC *" at bounding box center [623, 266] width 777 height 81
type input "*"
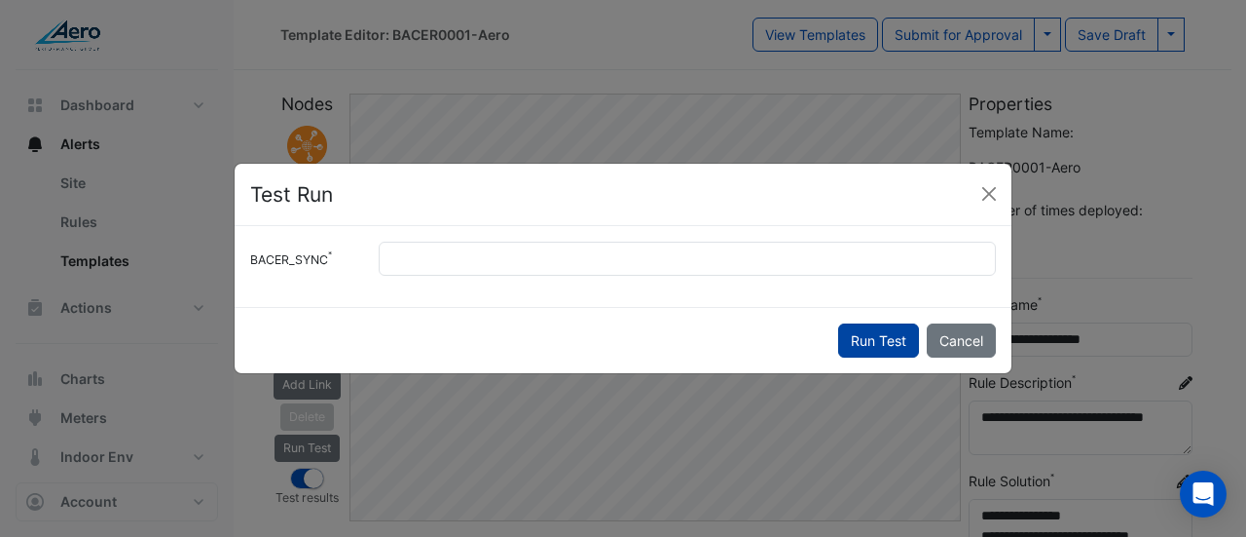
click at [880, 344] on button "Run Test" at bounding box center [878, 340] width 81 height 34
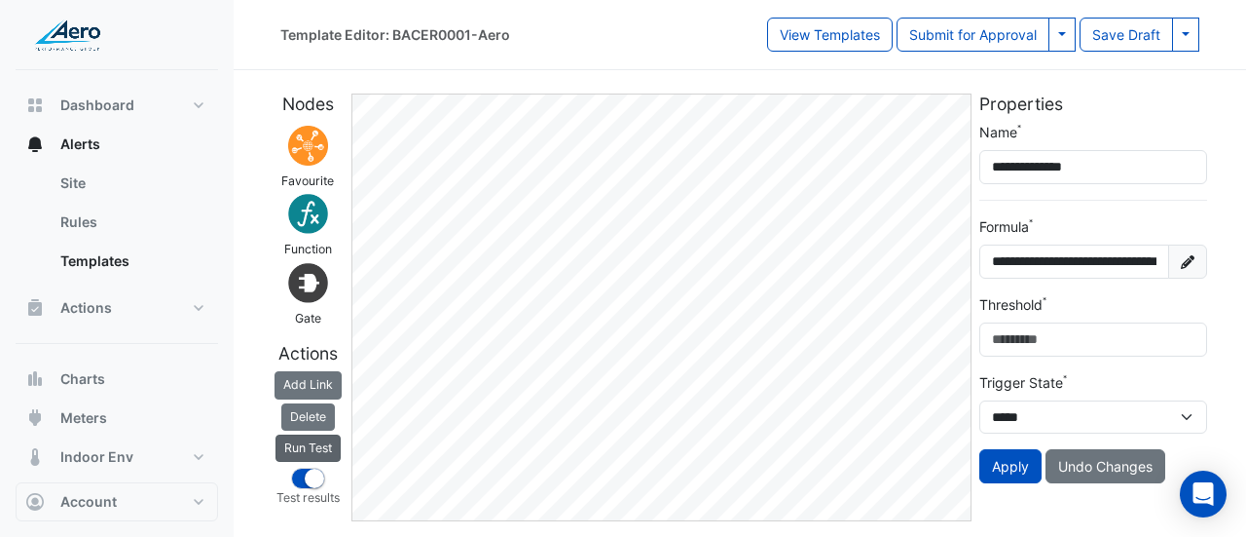
click at [313, 439] on button "Run Test" at bounding box center [308, 447] width 65 height 27
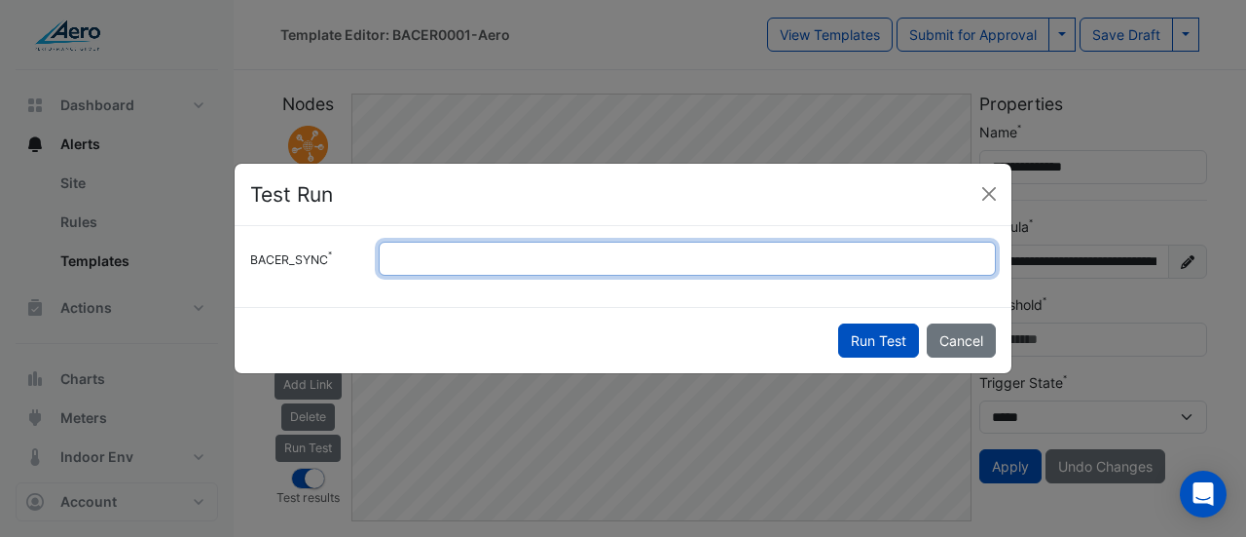
drag, startPoint x: 630, startPoint y: 268, endPoint x: 380, endPoint y: 256, distance: 250.5
click at [380, 256] on input "*" at bounding box center [687, 259] width 617 height 34
type input "*"
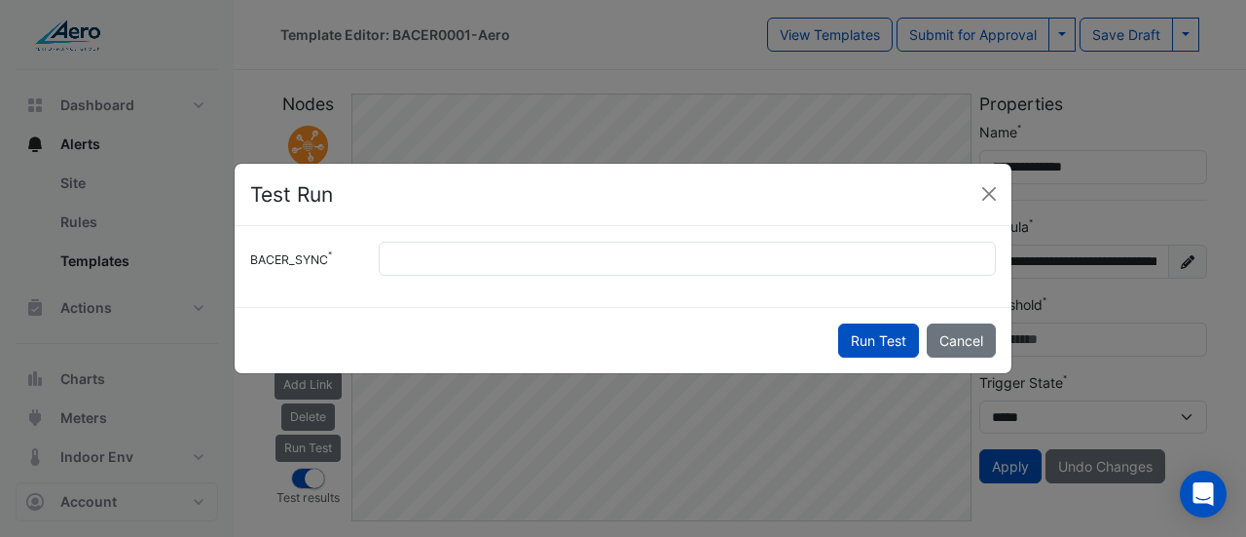
click at [882, 348] on button "Run Test" at bounding box center [878, 340] width 81 height 34
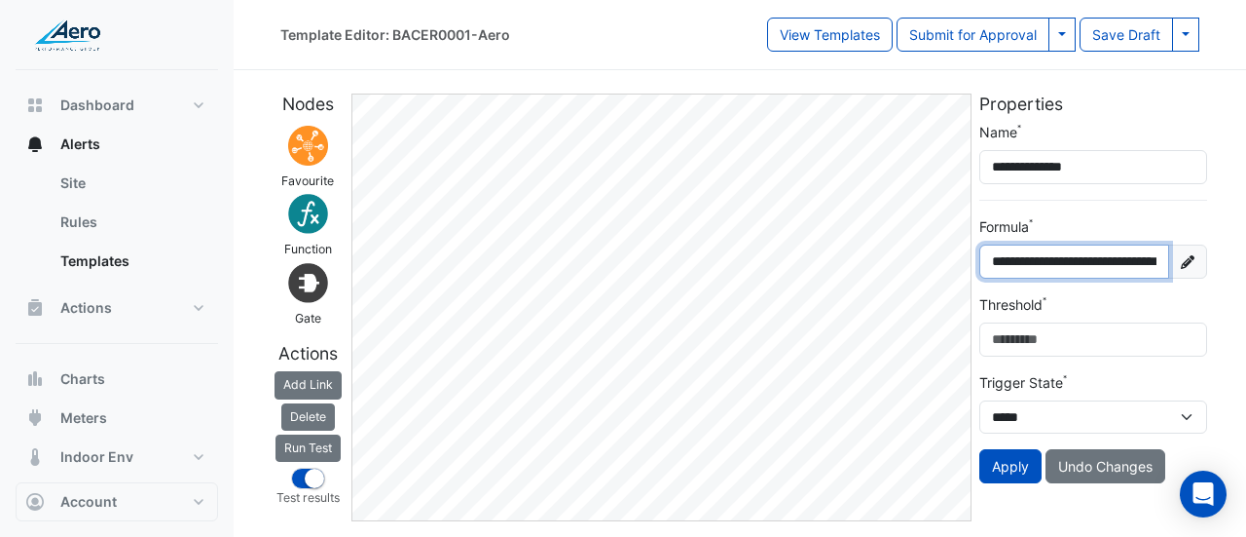
click at [1086, 264] on input "**********" at bounding box center [1075, 261] width 190 height 34
click at [1178, 264] on fa-icon at bounding box center [1188, 261] width 39 height 34
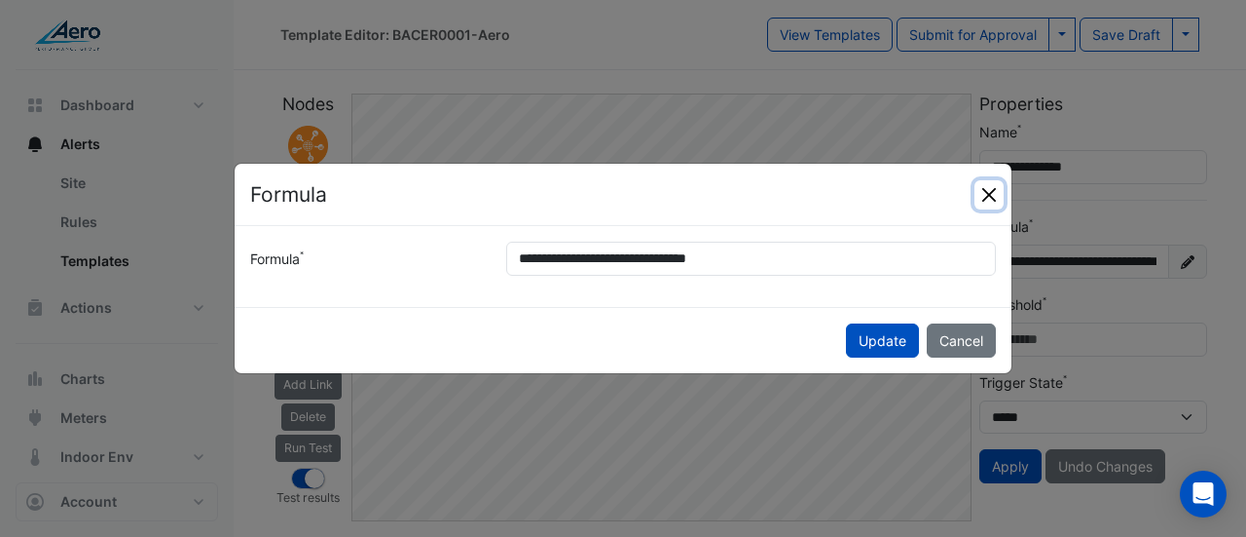
click at [985, 200] on button "Close" at bounding box center [989, 194] width 29 height 29
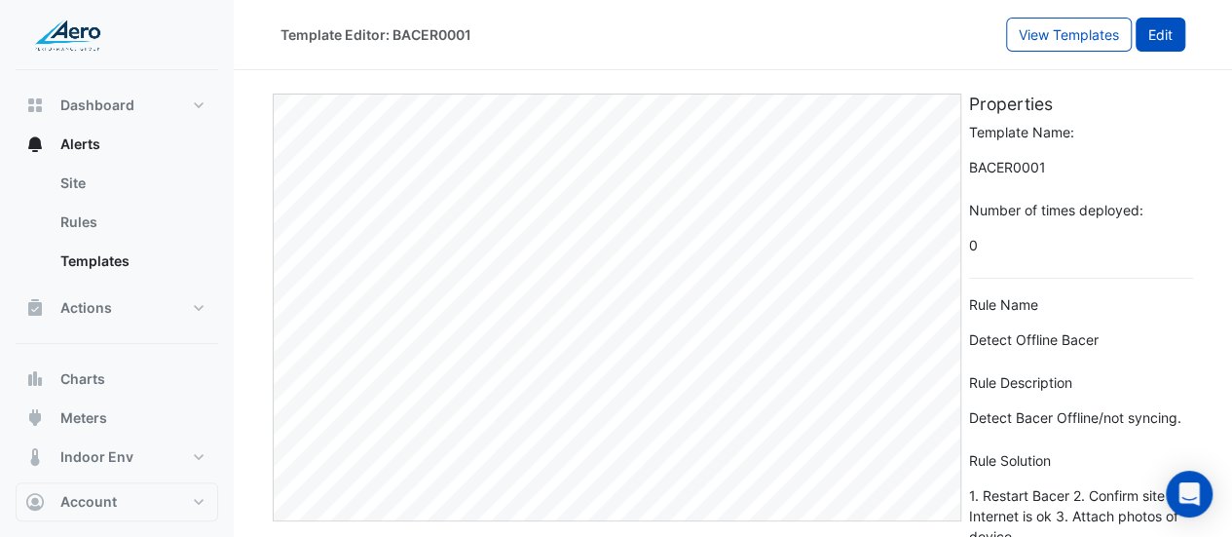
click at [1142, 36] on button "Edit" at bounding box center [1160, 35] width 50 height 34
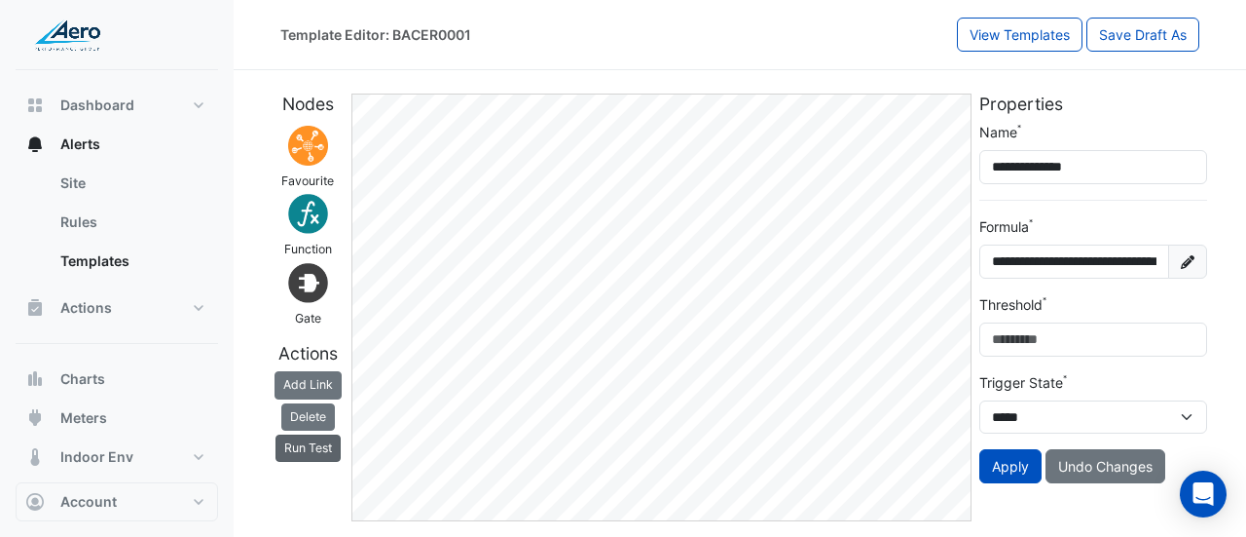
click at [304, 442] on button "Run Test" at bounding box center [308, 447] width 65 height 27
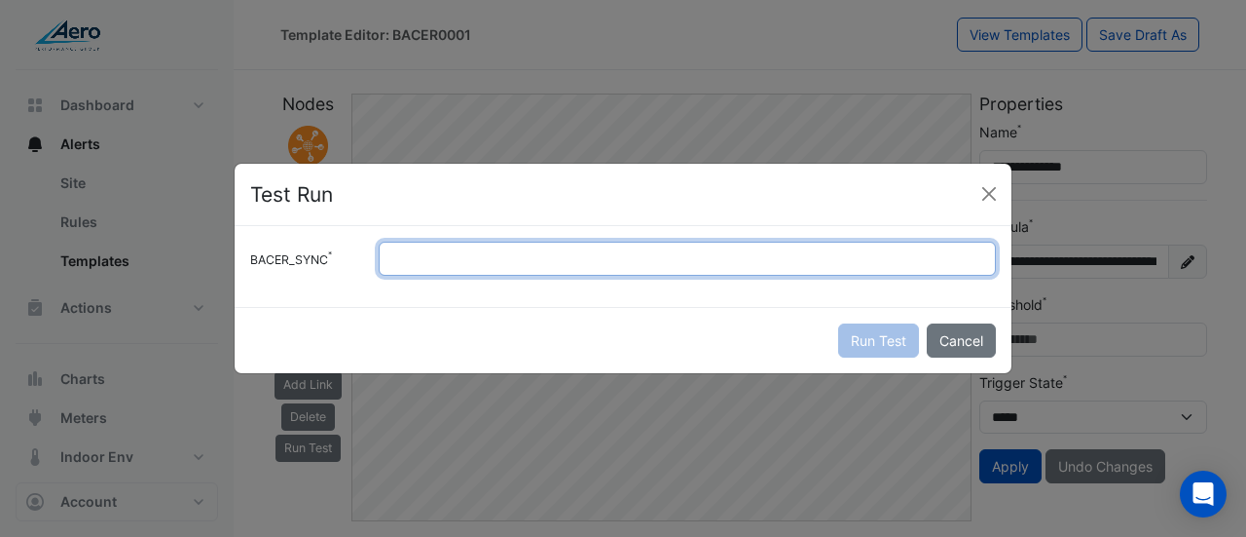
click at [601, 262] on input "BACER_SYNC" at bounding box center [687, 259] width 617 height 34
type input "*"
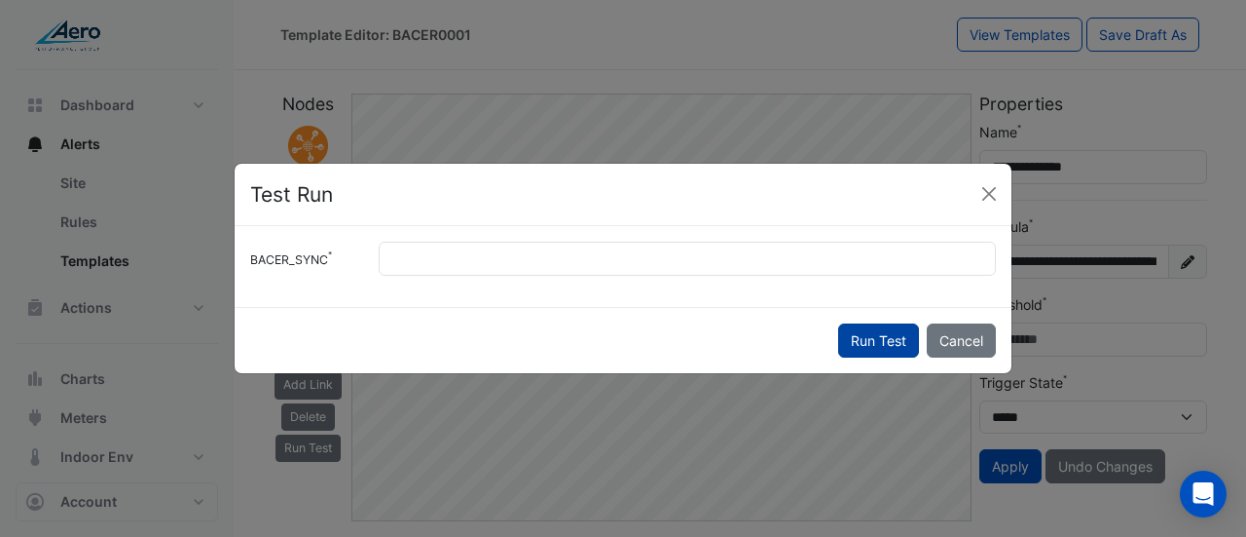
click at [864, 332] on button "Run Test" at bounding box center [878, 340] width 81 height 34
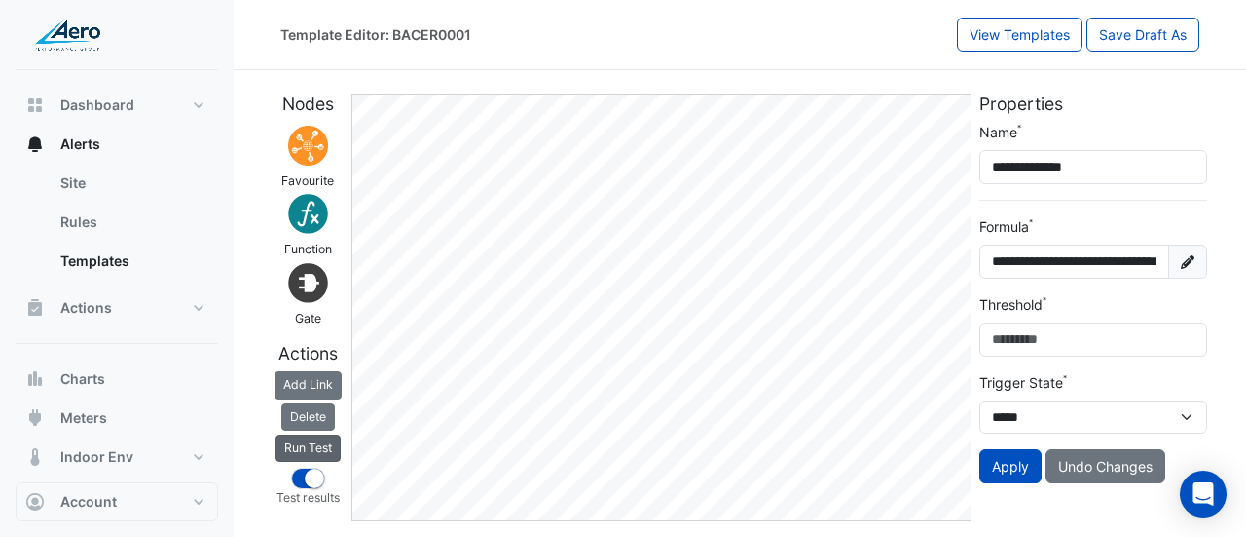
click at [296, 443] on button "Run Test" at bounding box center [308, 447] width 65 height 27
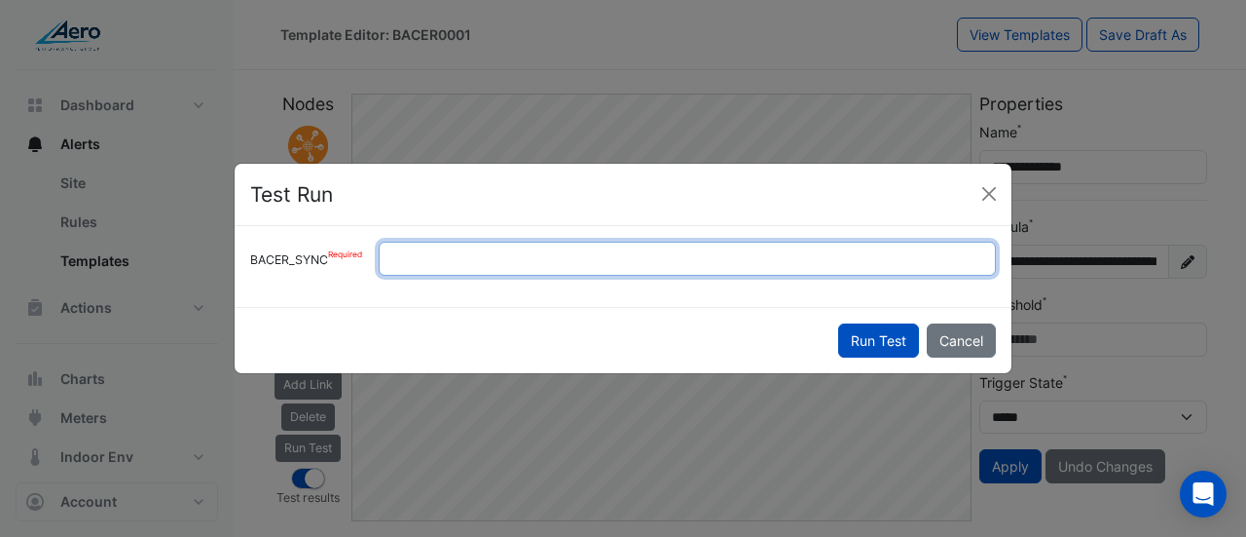
drag, startPoint x: 485, startPoint y: 239, endPoint x: 360, endPoint y: 262, distance: 126.8
click at [360, 262] on div "BACER_SYNC *" at bounding box center [623, 266] width 777 height 81
type input "*"
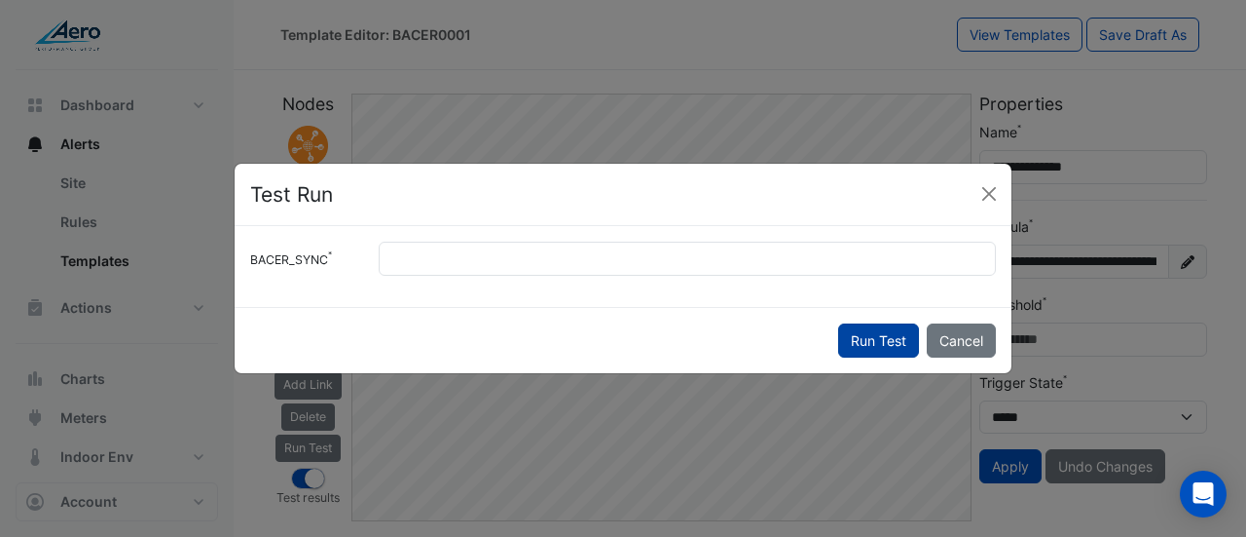
click at [878, 343] on button "Run Test" at bounding box center [878, 340] width 81 height 34
